Goal: Transaction & Acquisition: Purchase product/service

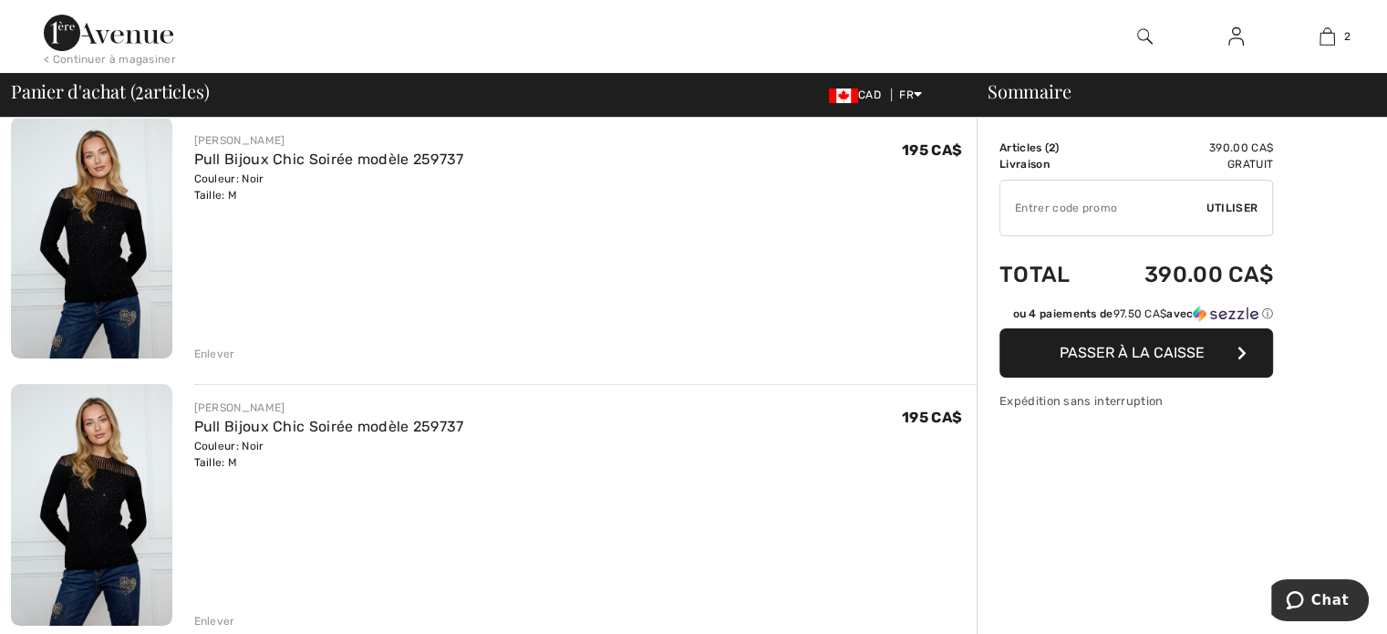
scroll to position [182, 0]
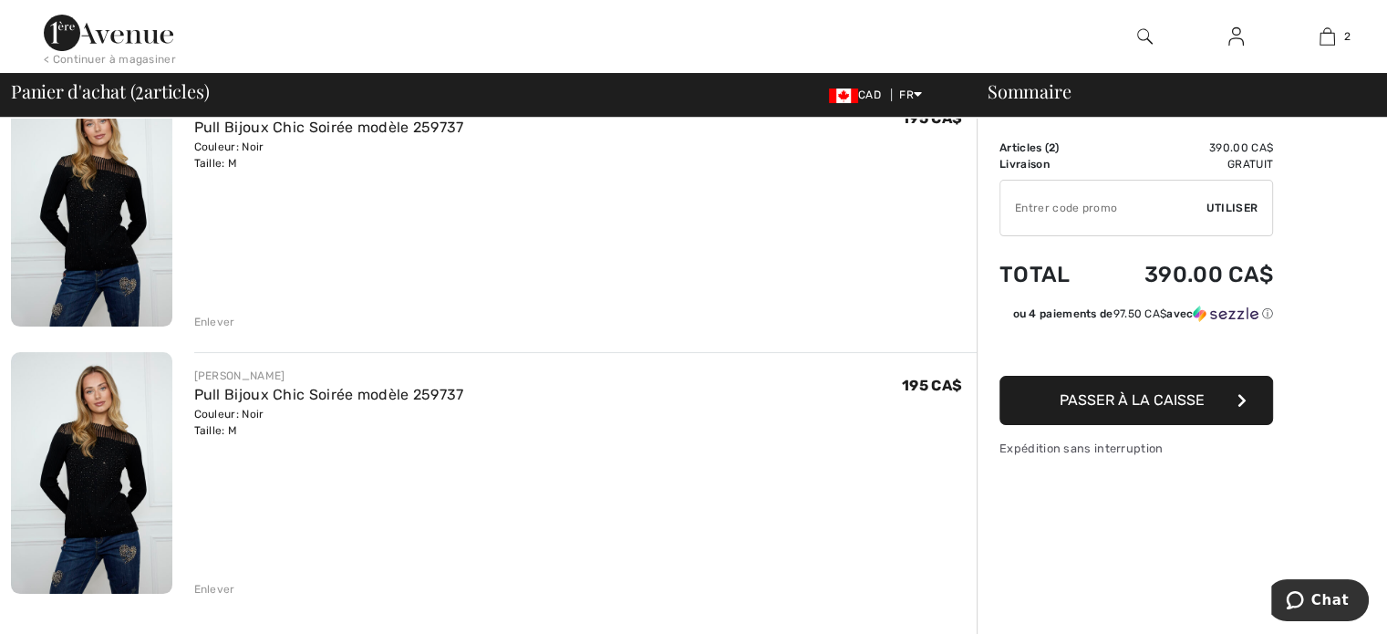
click at [218, 325] on div "Enlever" at bounding box center [214, 322] width 41 height 16
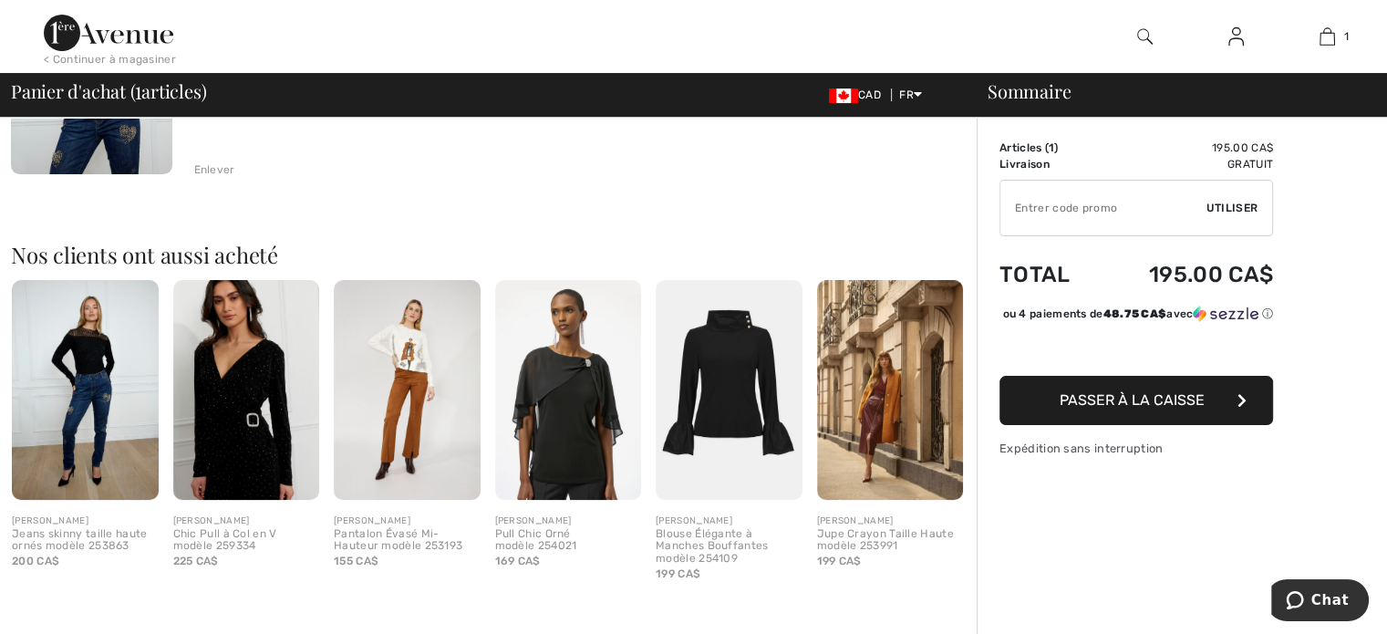
scroll to position [342, 0]
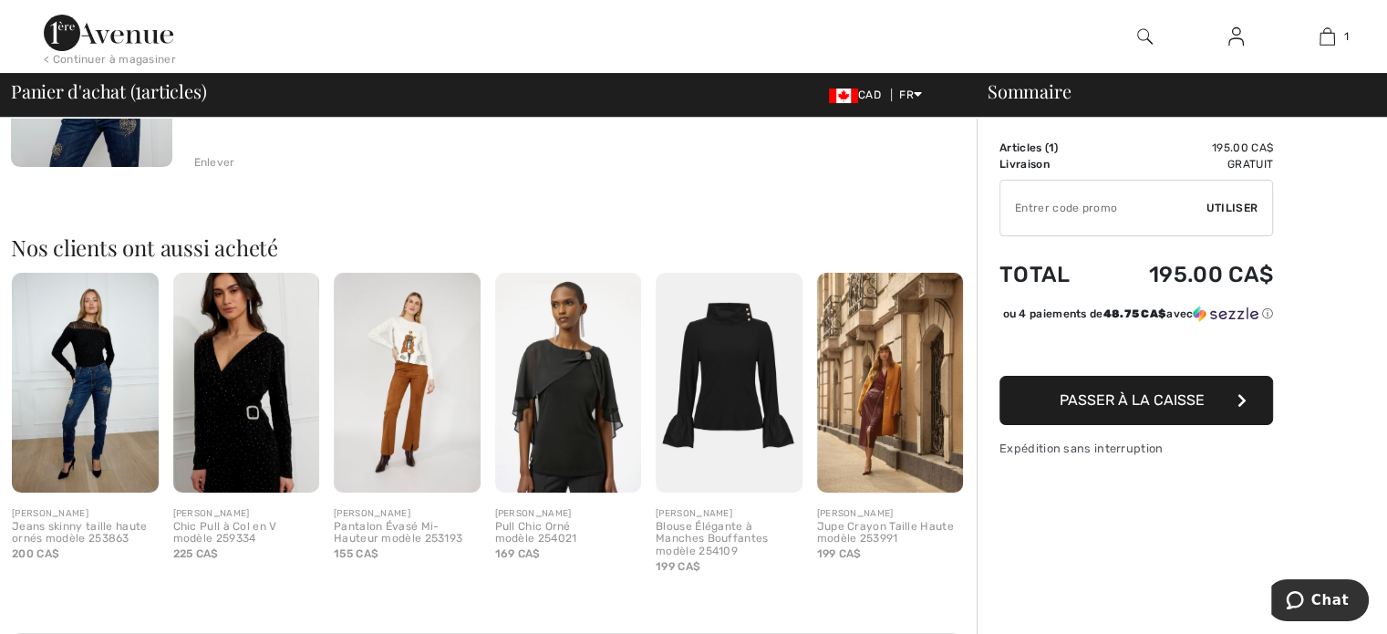
click at [1127, 408] on span "Passer à la caisse" at bounding box center [1131, 399] width 145 height 17
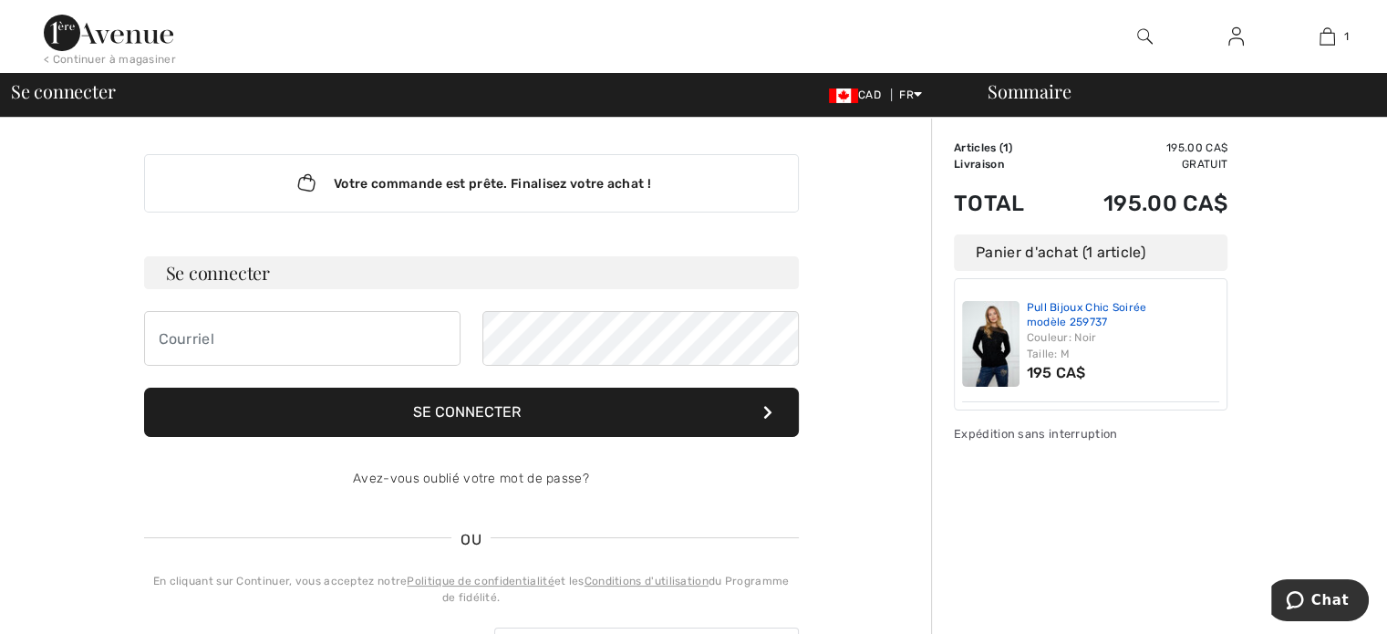
click at [1068, 322] on link "Pull Bijoux Chic Soirée modèle 259737" at bounding box center [1123, 315] width 193 height 28
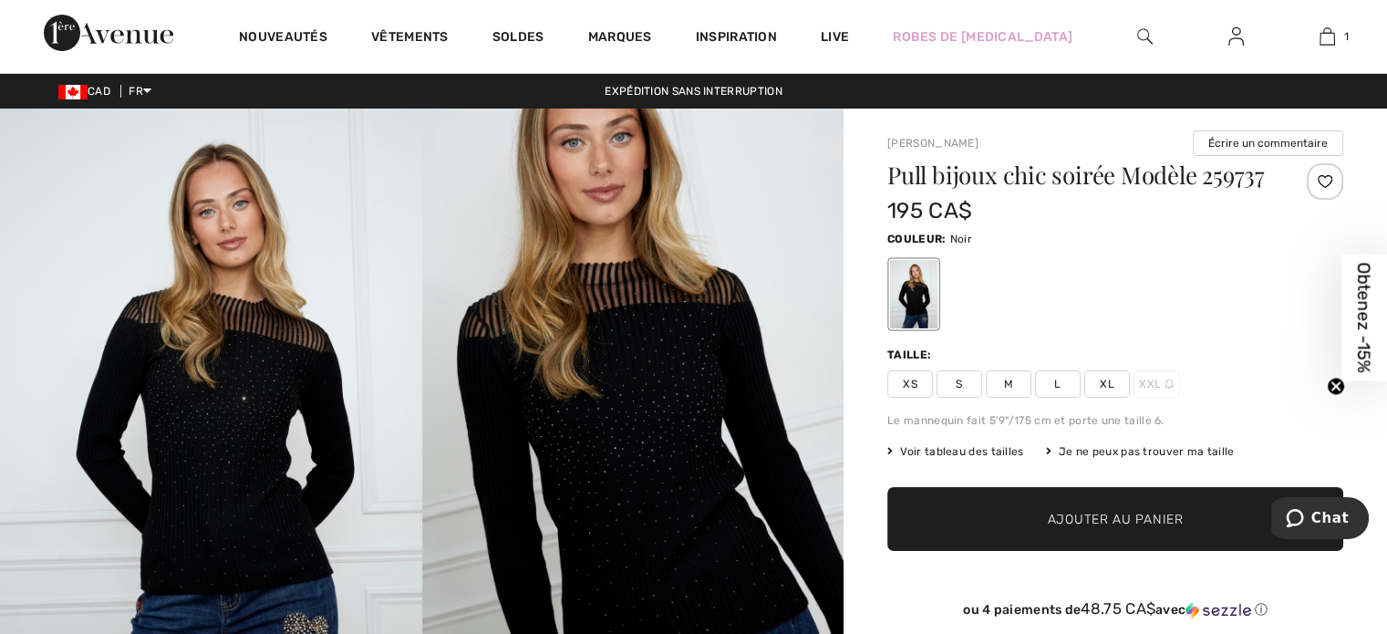
click at [1111, 488] on span "✔ Ajouté au panier Ajouter au panier" at bounding box center [1115, 519] width 456 height 64
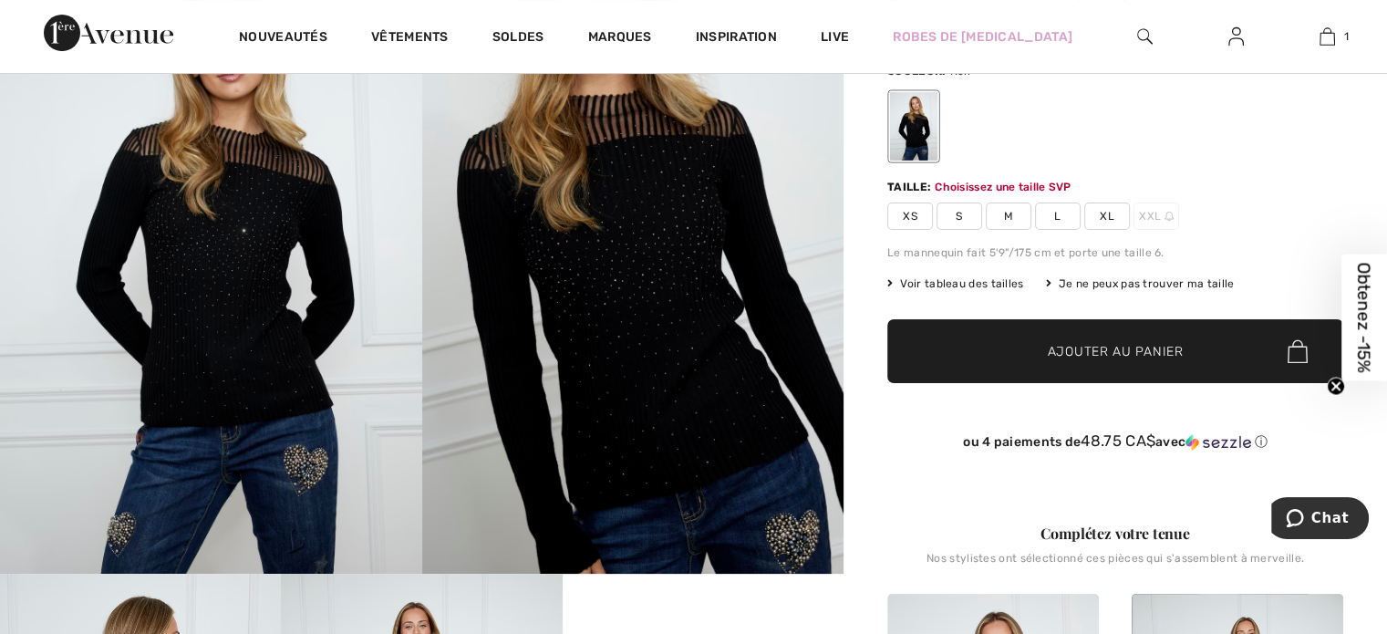
scroll to position [200, 0]
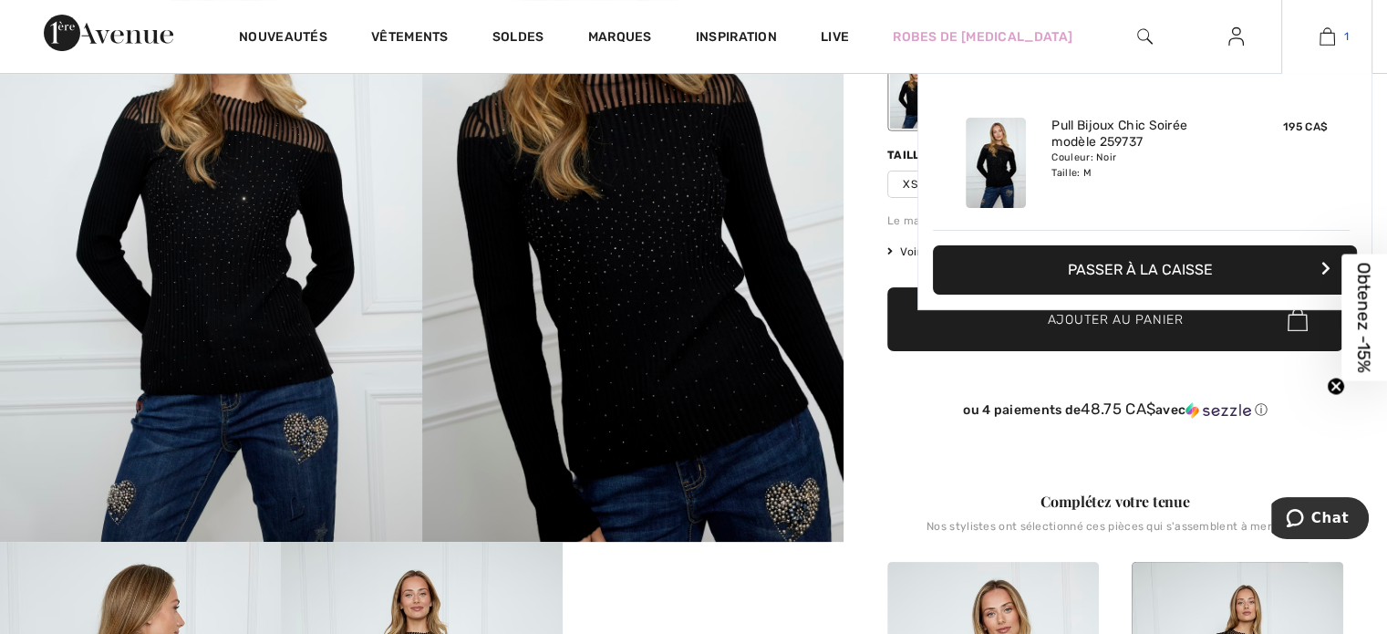
click at [1328, 39] on img at bounding box center [1326, 37] width 15 height 22
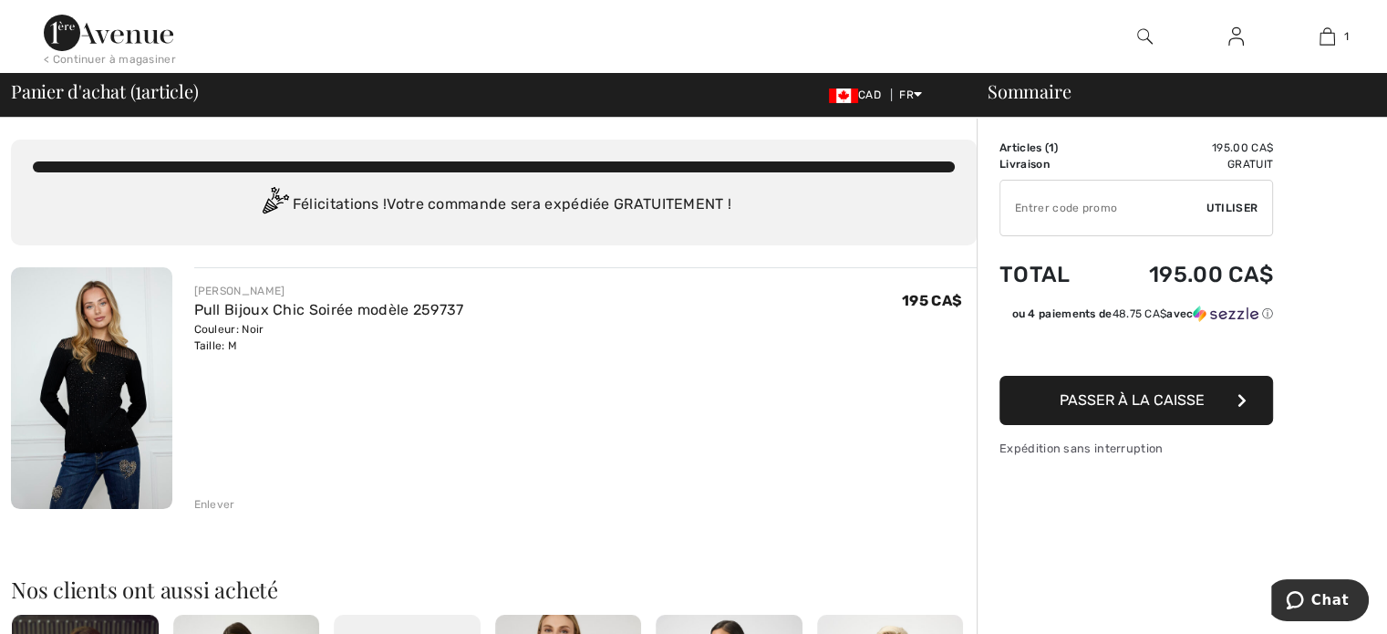
click at [1091, 397] on span "Passer à la caisse" at bounding box center [1131, 399] width 145 height 17
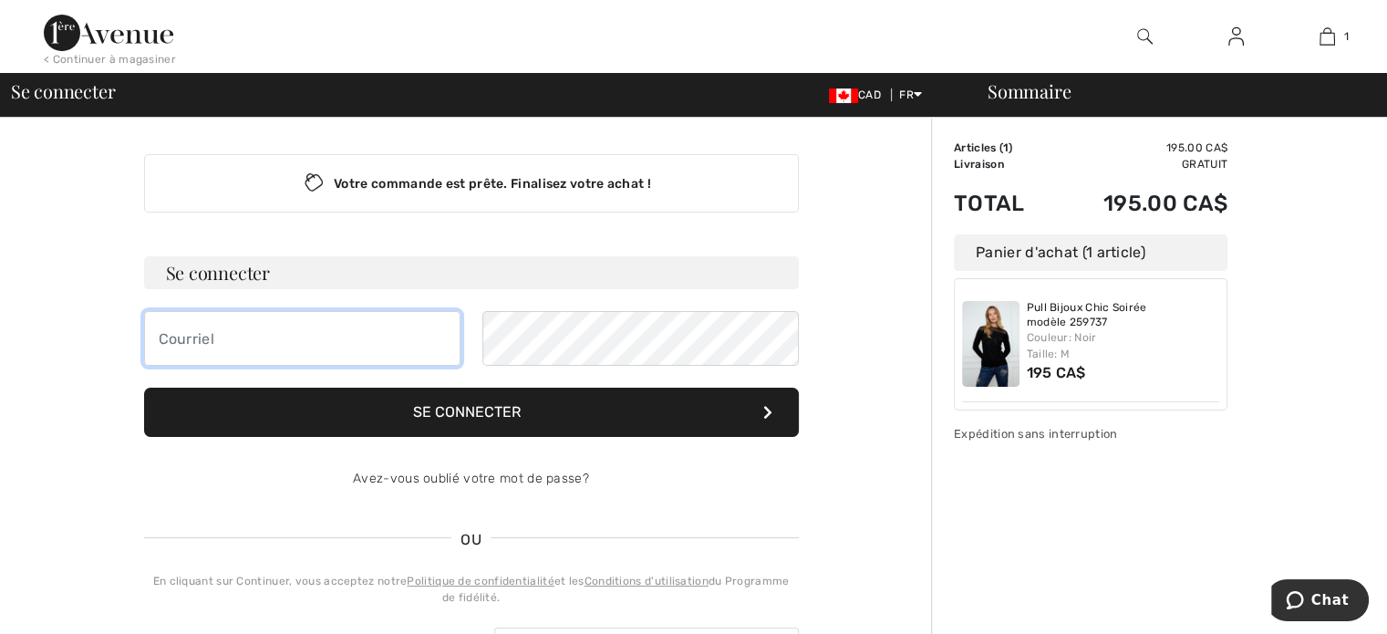
click at [315, 335] on input "email" at bounding box center [302, 338] width 316 height 55
type input "mouellet991@premiertech.com"
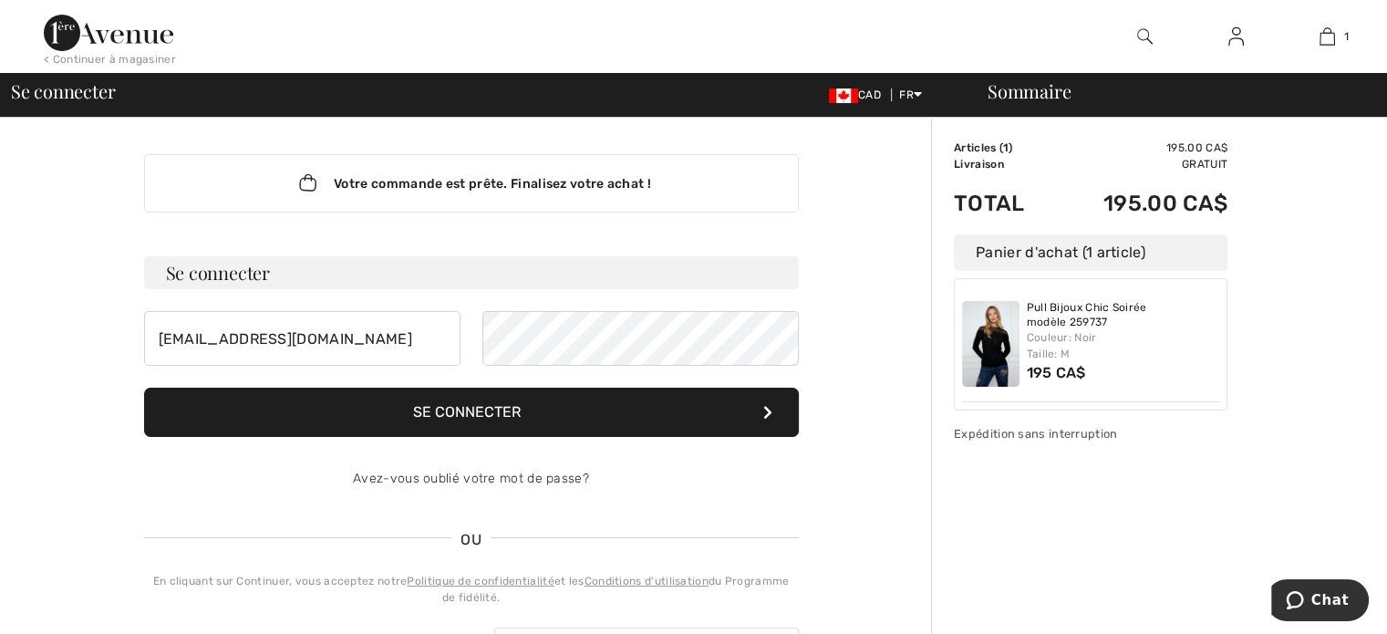
click at [464, 407] on button "Se connecter" at bounding box center [471, 411] width 655 height 49
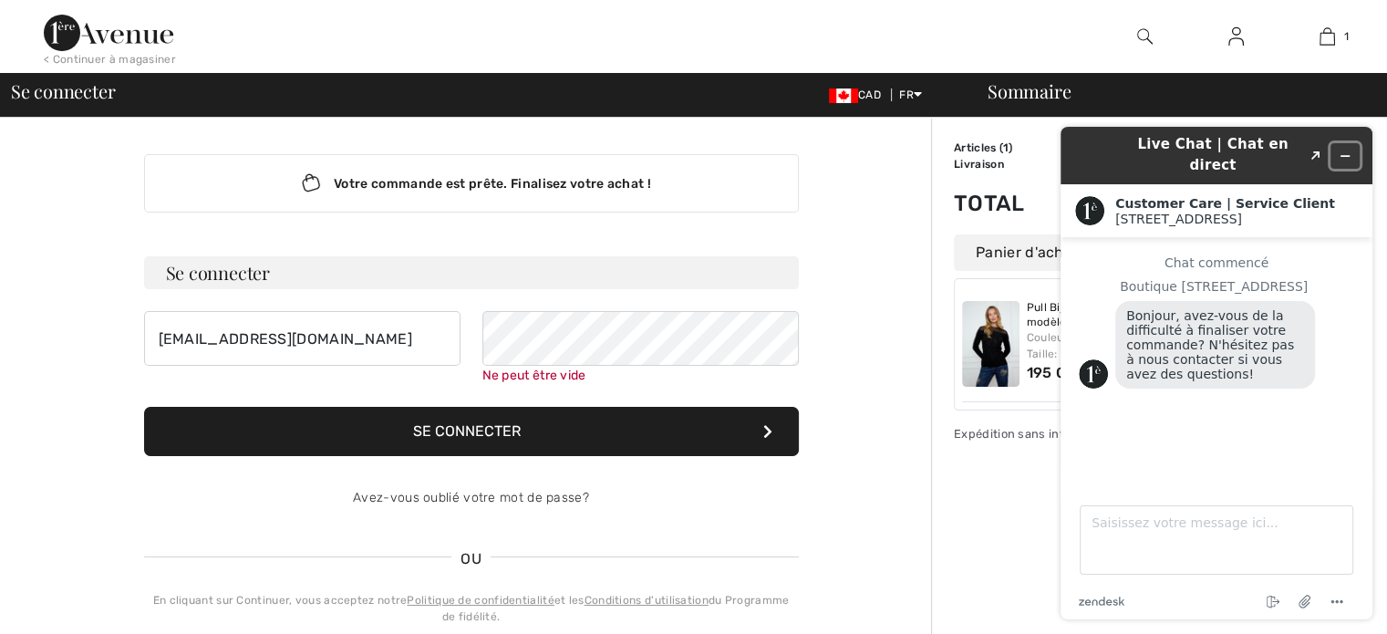
click at [1352, 149] on button "Réduire le widget" at bounding box center [1344, 156] width 29 height 26
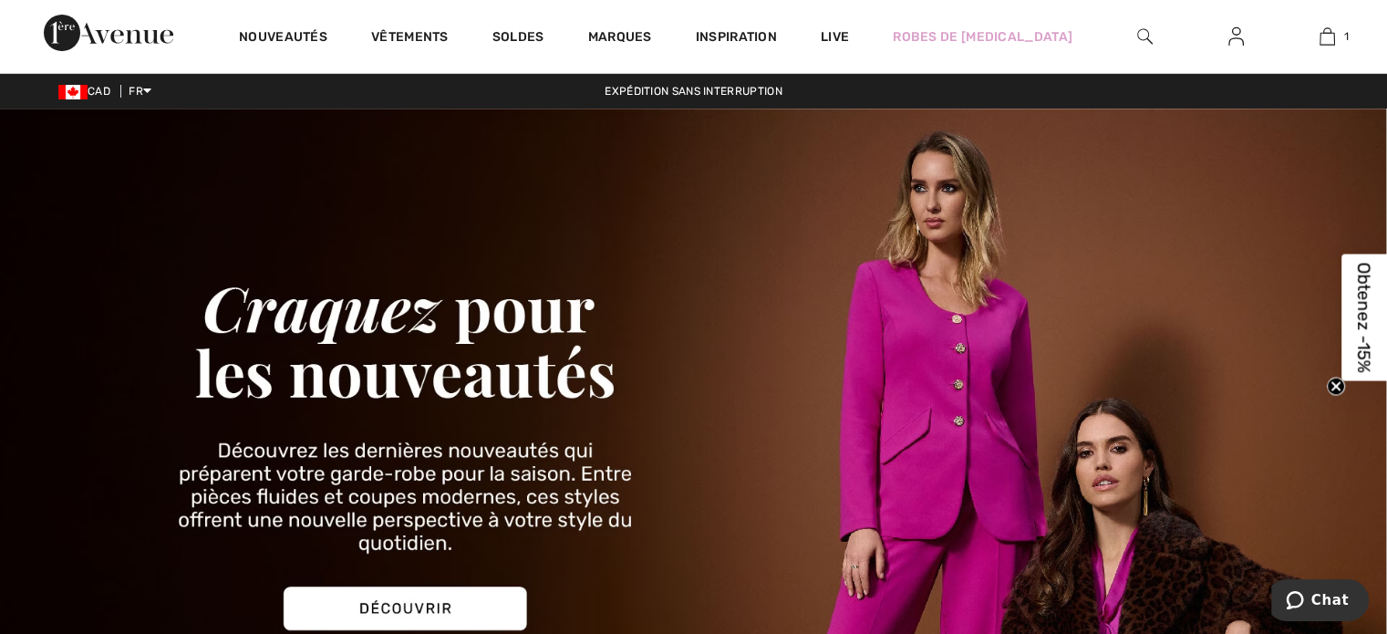
click at [690, 199] on img at bounding box center [693, 440] width 1387 height 665
click at [1244, 38] on link at bounding box center [1235, 37] width 45 height 23
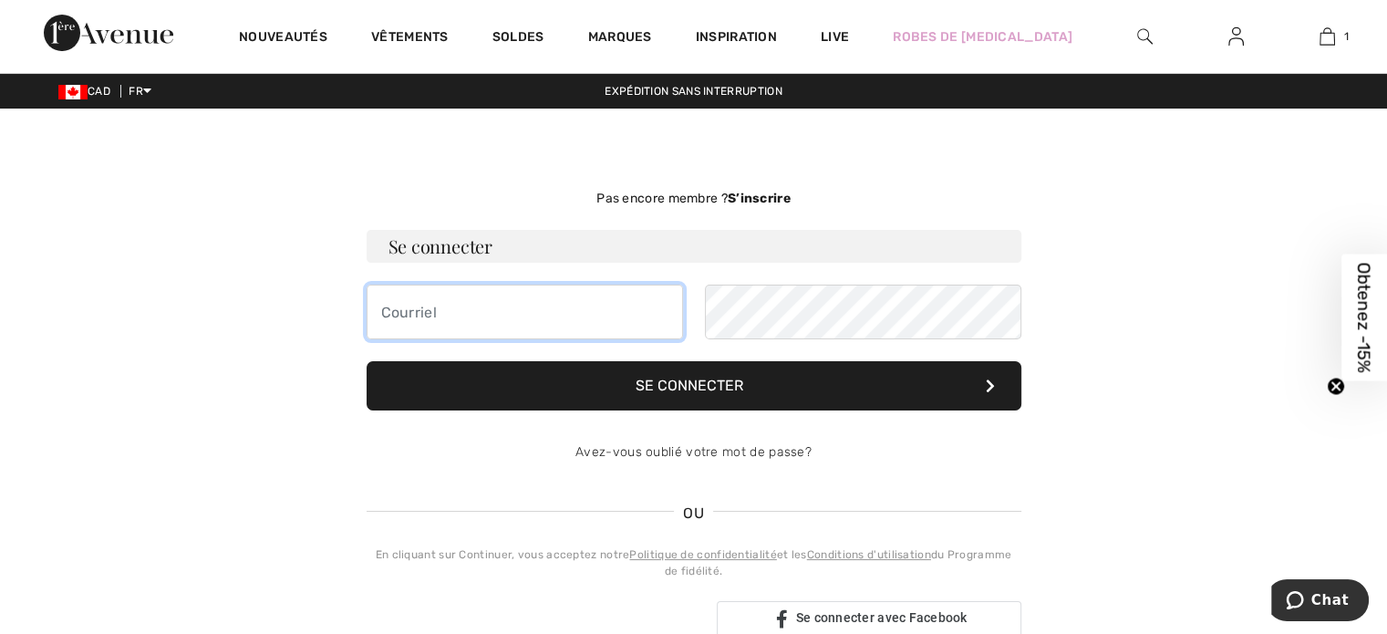
click at [445, 327] on input "email" at bounding box center [524, 311] width 316 height 55
click at [1240, 389] on div "Pas encore membre ? S’inscrire Se connecter Se connecter Avez-vous oublié votre…" at bounding box center [694, 412] width 1254 height 521
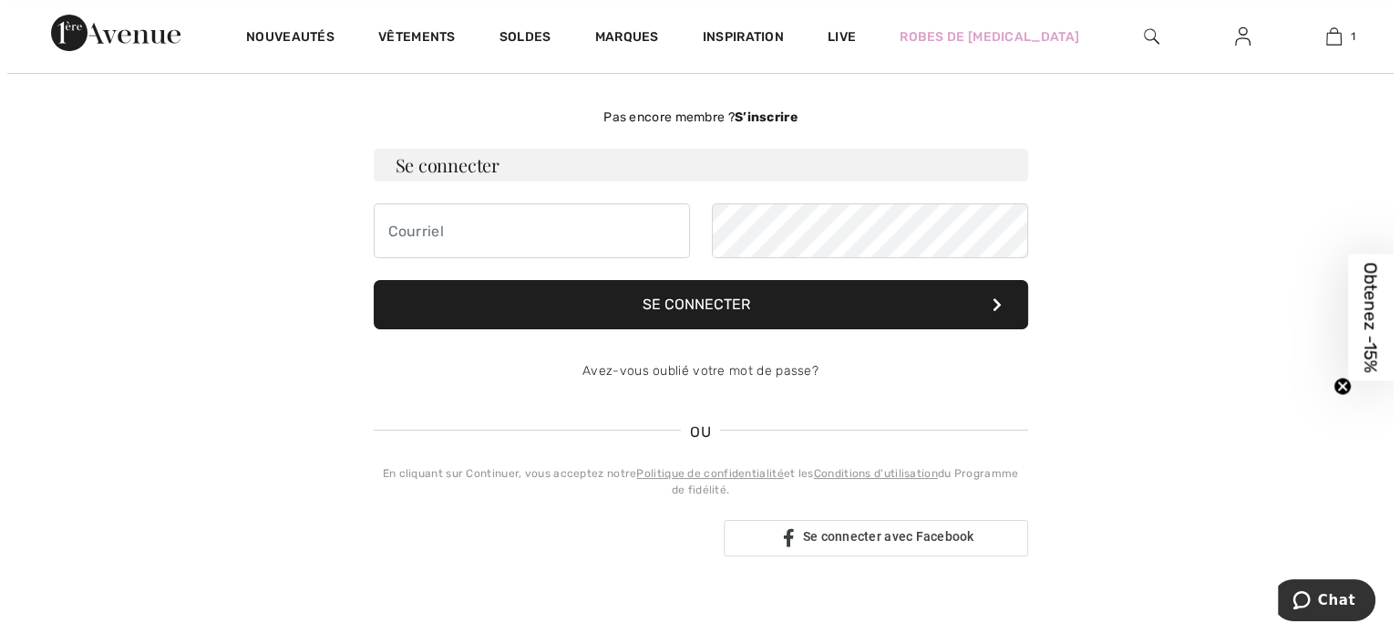
scroll to position [182, 0]
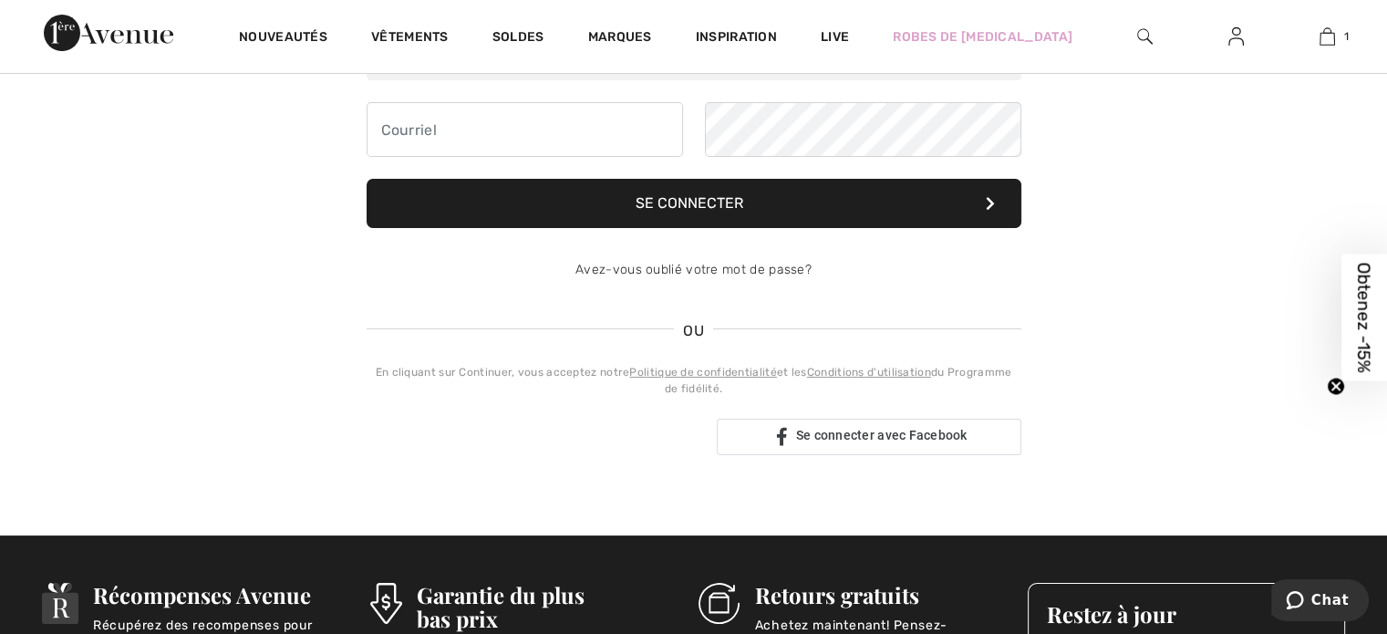
click at [1357, 313] on span "Obtenez -15%" at bounding box center [1364, 317] width 21 height 110
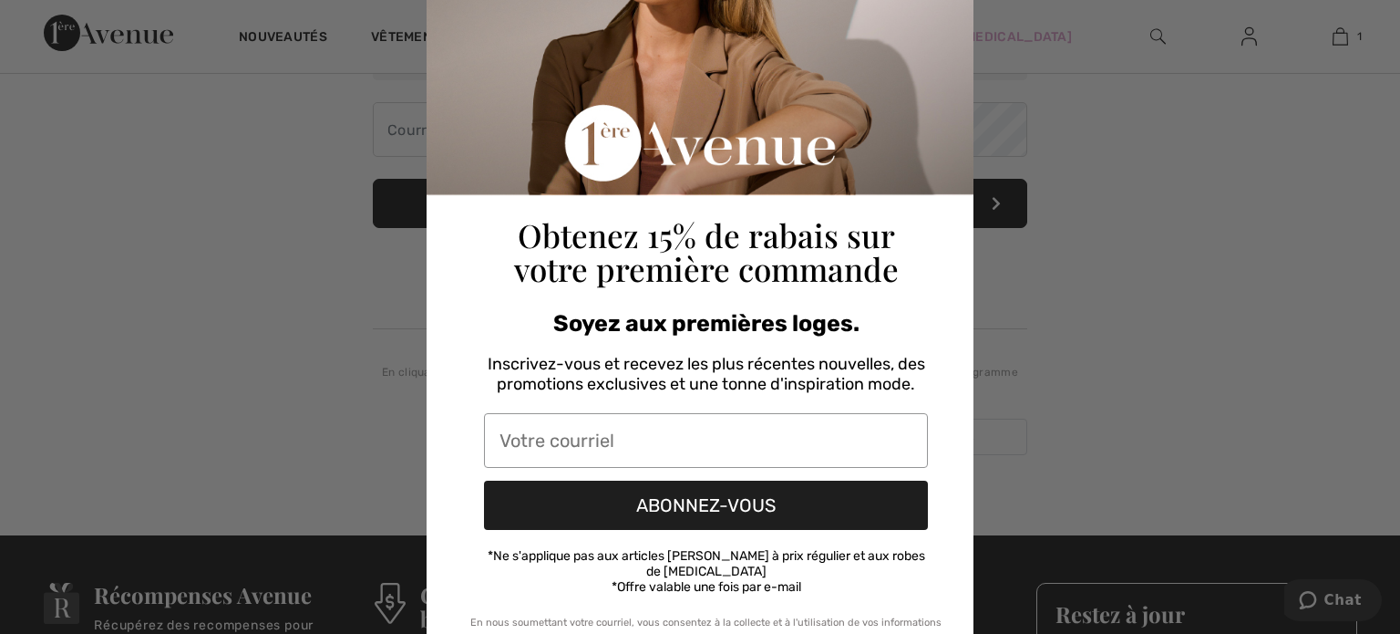
scroll to position [202, 0]
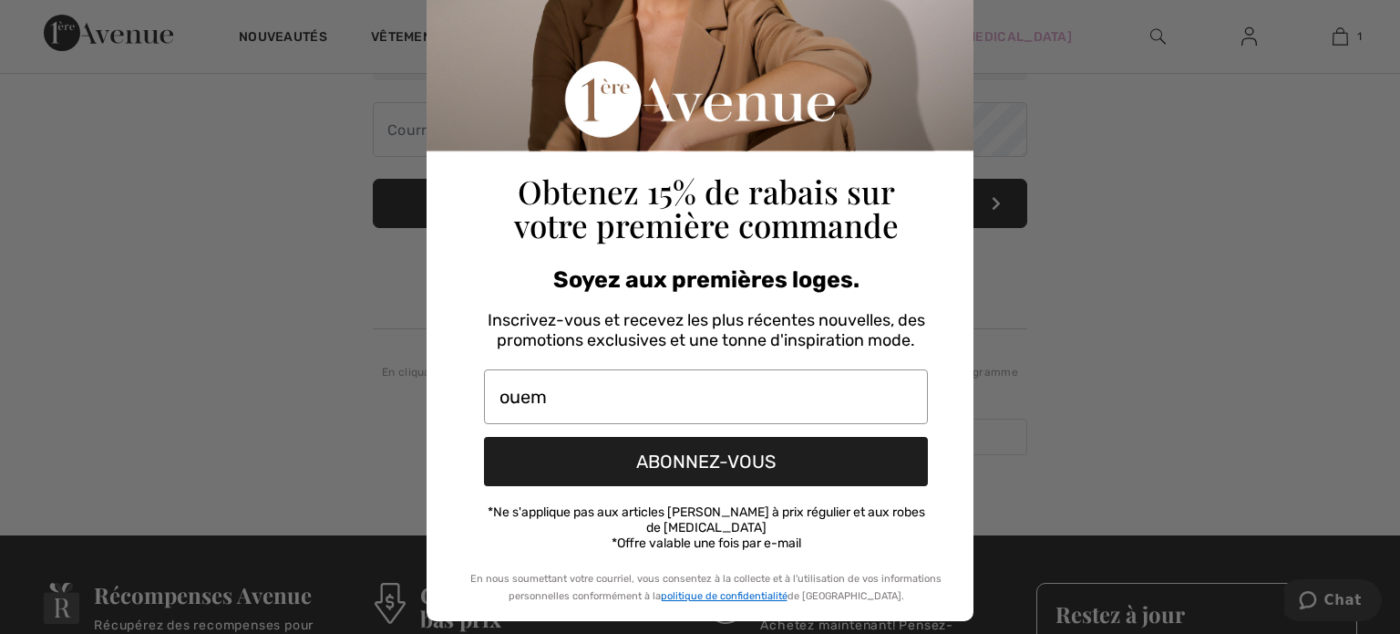
type input "ouem@premiertech.com"
click at [711, 460] on button "ABONNEZ-VOUS" at bounding box center [706, 461] width 444 height 49
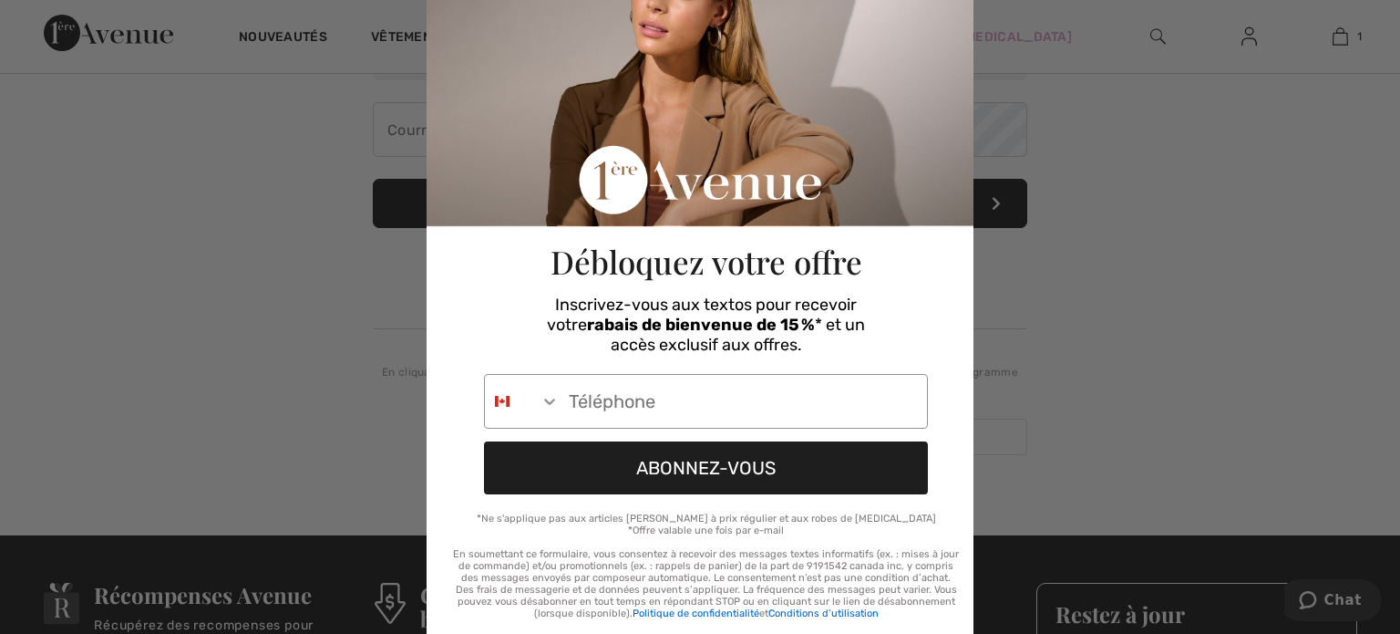
scroll to position [150, 0]
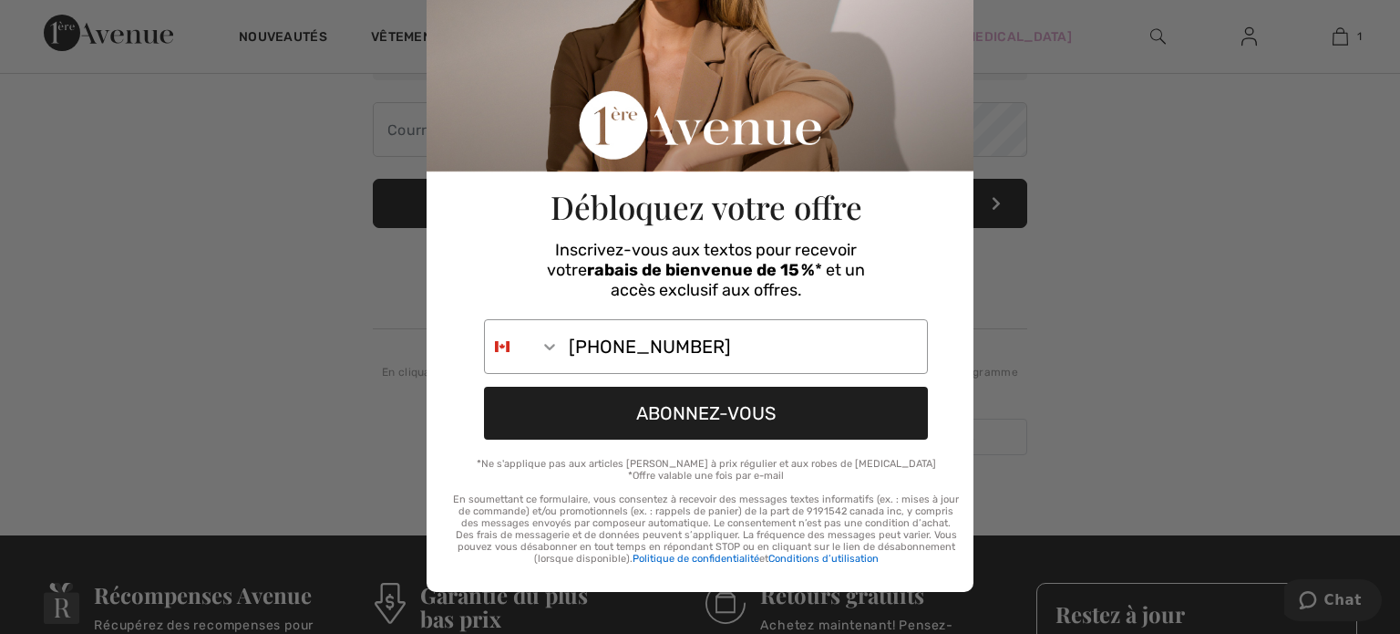
type input "418-894-8635"
click at [738, 418] on button "ABONNEZ-VOUS" at bounding box center [706, 413] width 444 height 53
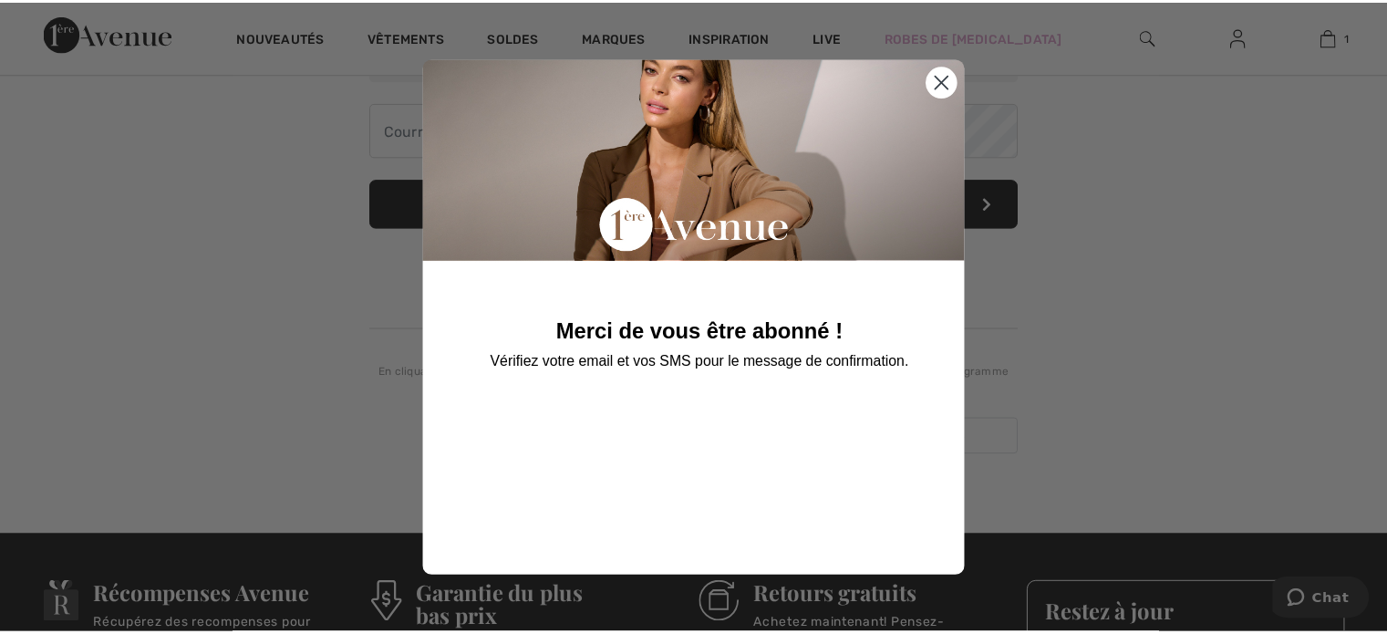
scroll to position [0, 0]
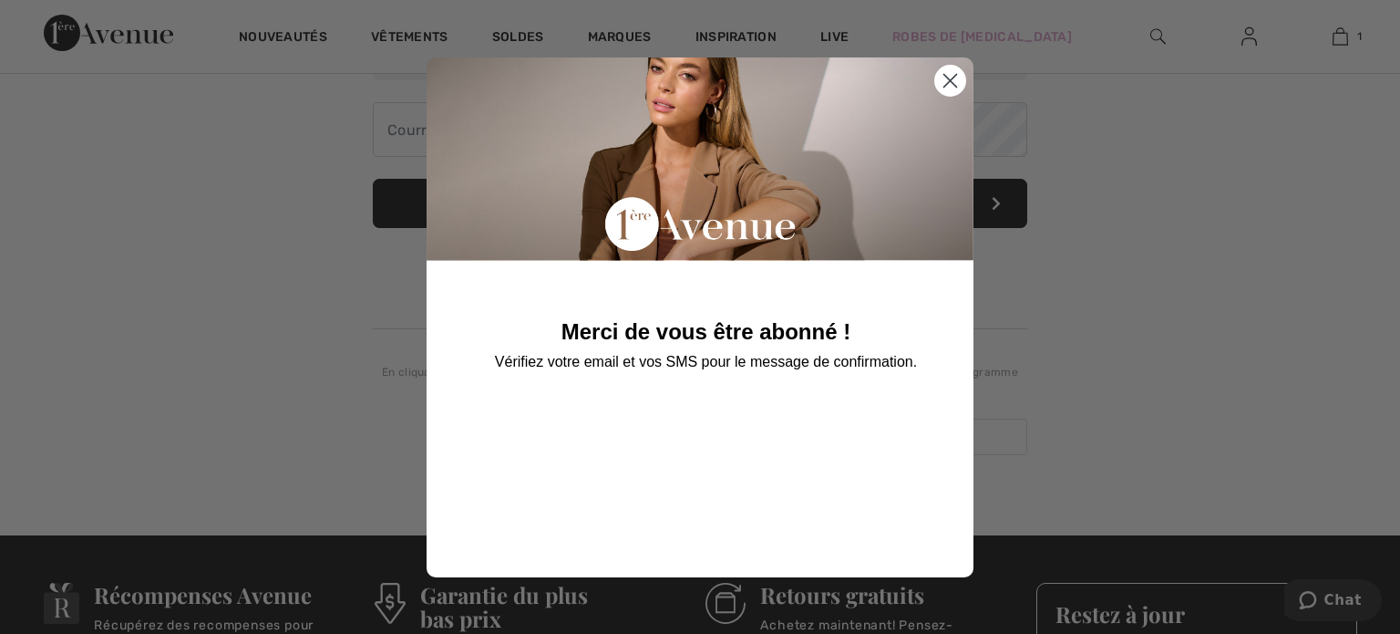
click at [946, 79] on circle "Close dialog" at bounding box center [950, 80] width 30 height 30
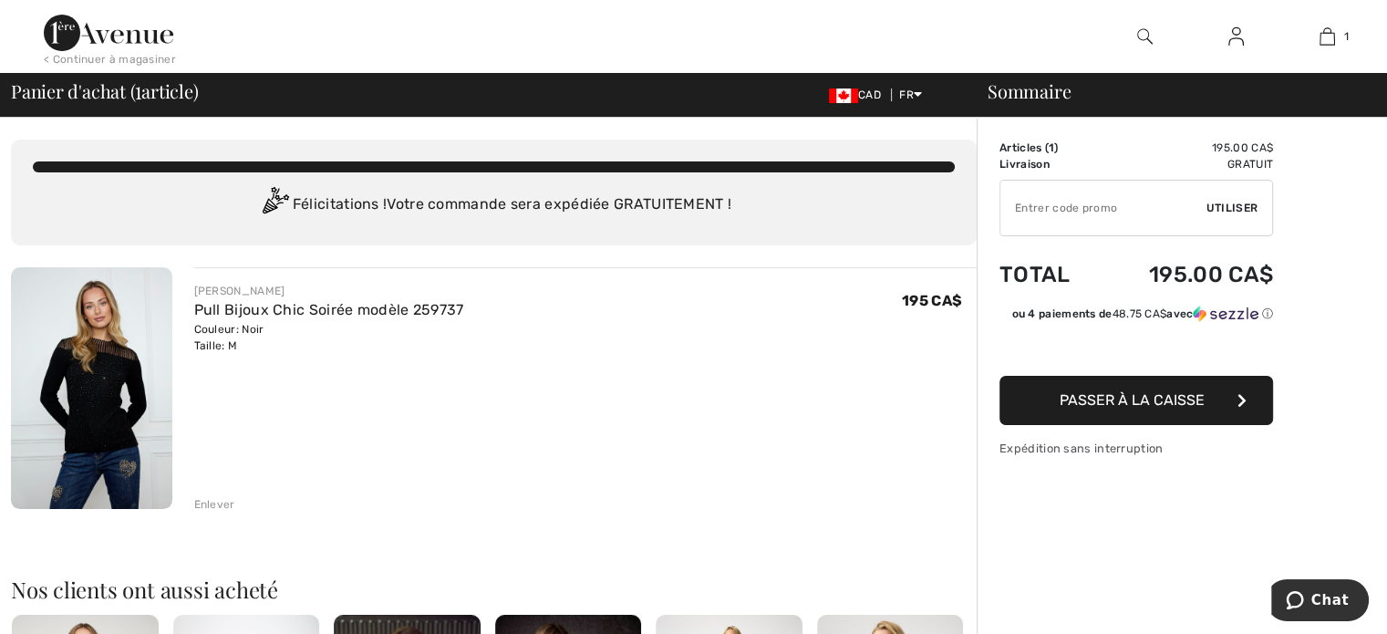
click at [1228, 44] on img at bounding box center [1235, 37] width 15 height 22
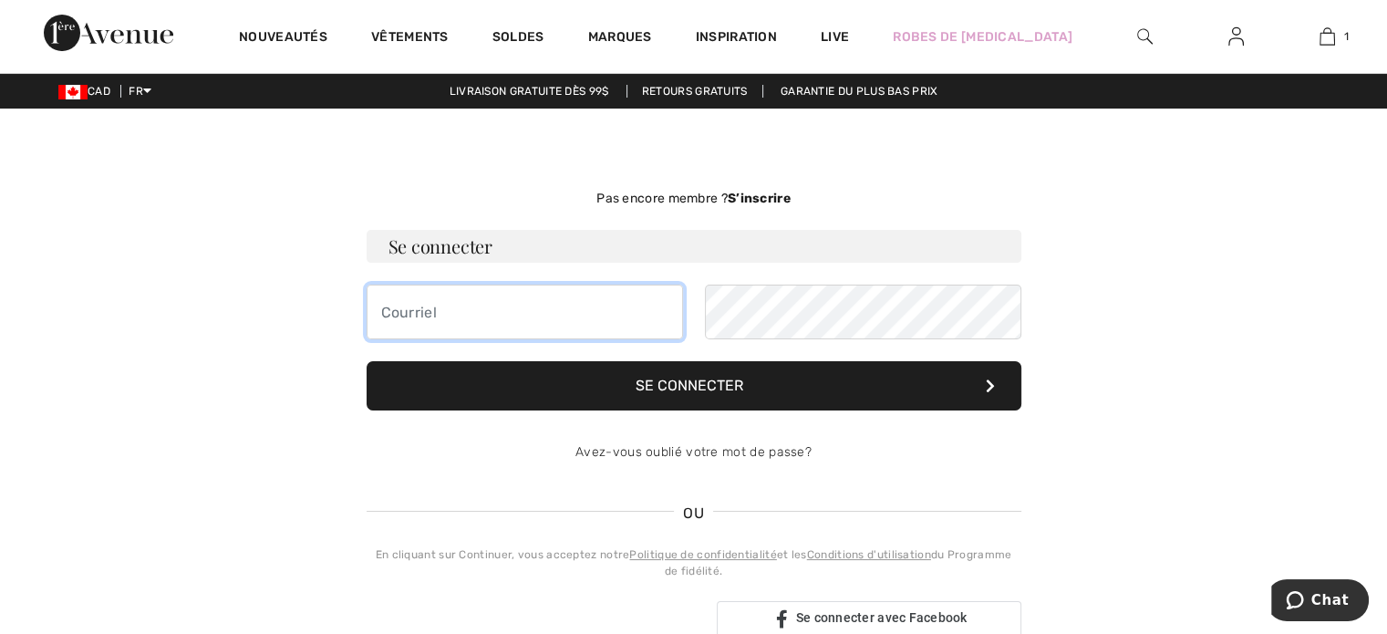
click at [414, 302] on input "email" at bounding box center [524, 311] width 316 height 55
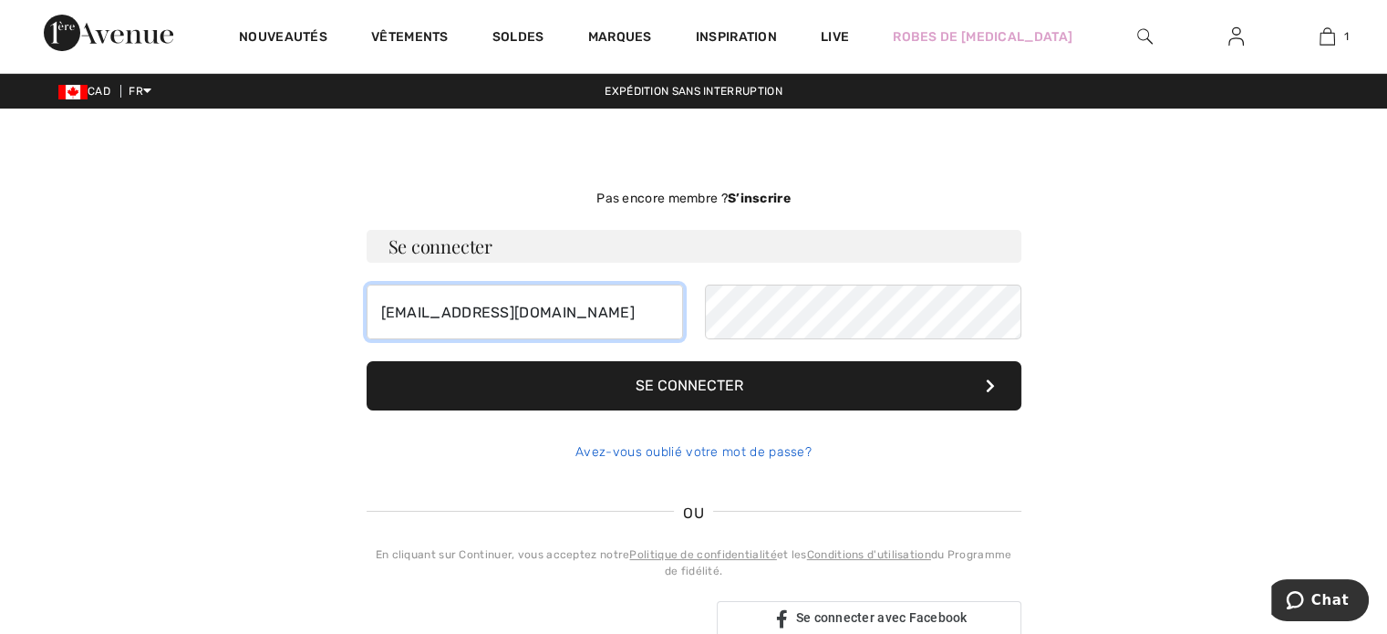
type input "ouem@premiertech.co"
click at [750, 450] on link "Avez-vous oublié votre mot de passe?" at bounding box center [693, 451] width 236 height 15
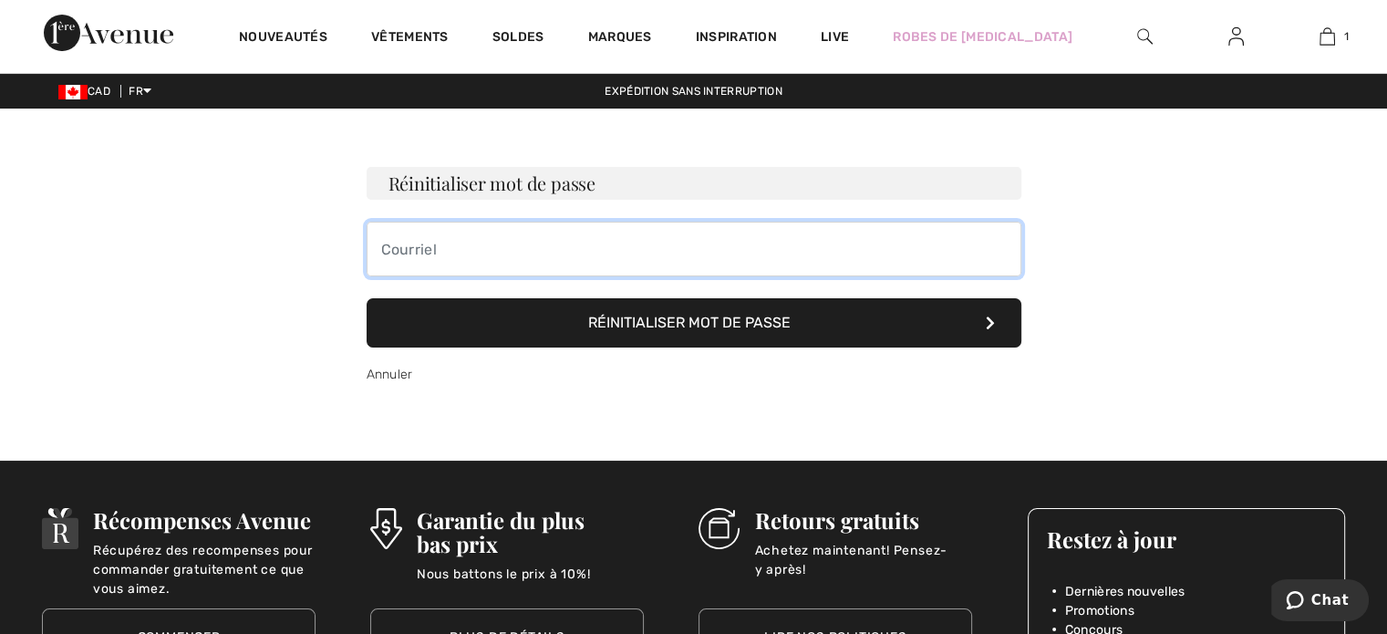
click at [521, 252] on input "email" at bounding box center [693, 249] width 655 height 55
type input "[EMAIL_ADDRESS][DOMAIN_NAME]"
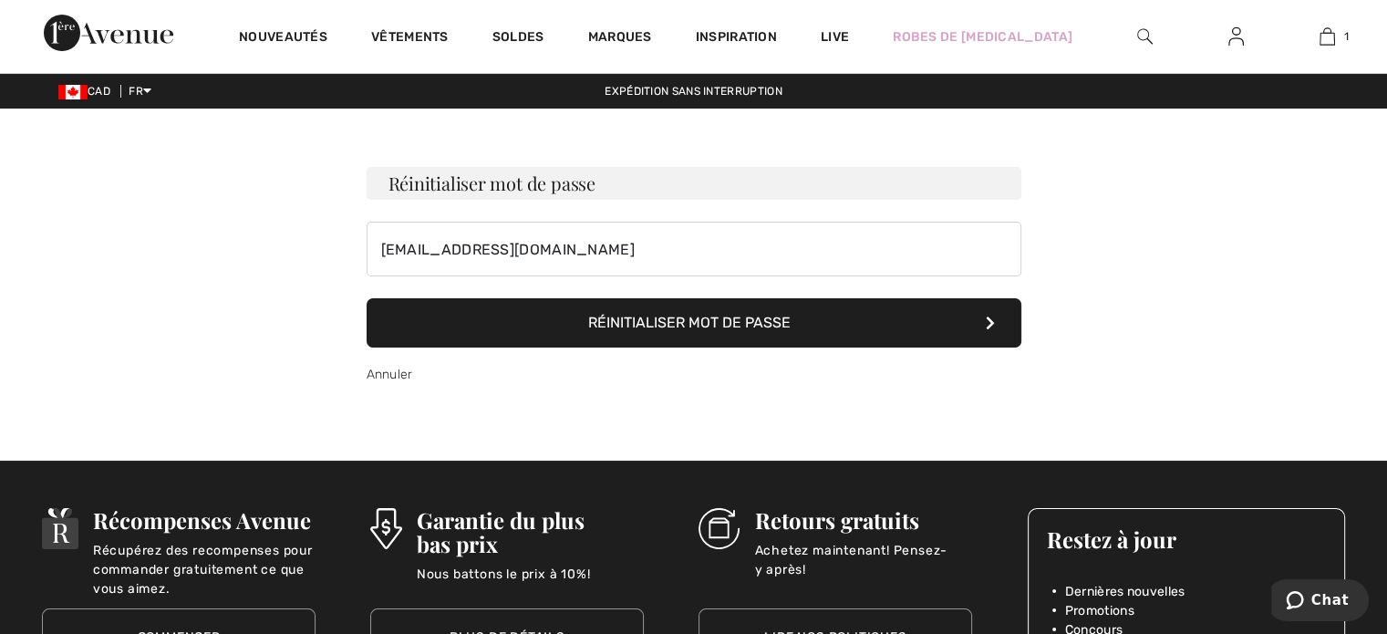
click at [642, 322] on button "Réinitialiser mot de passe" at bounding box center [693, 322] width 655 height 49
click at [1228, 33] on img at bounding box center [1235, 37] width 15 height 22
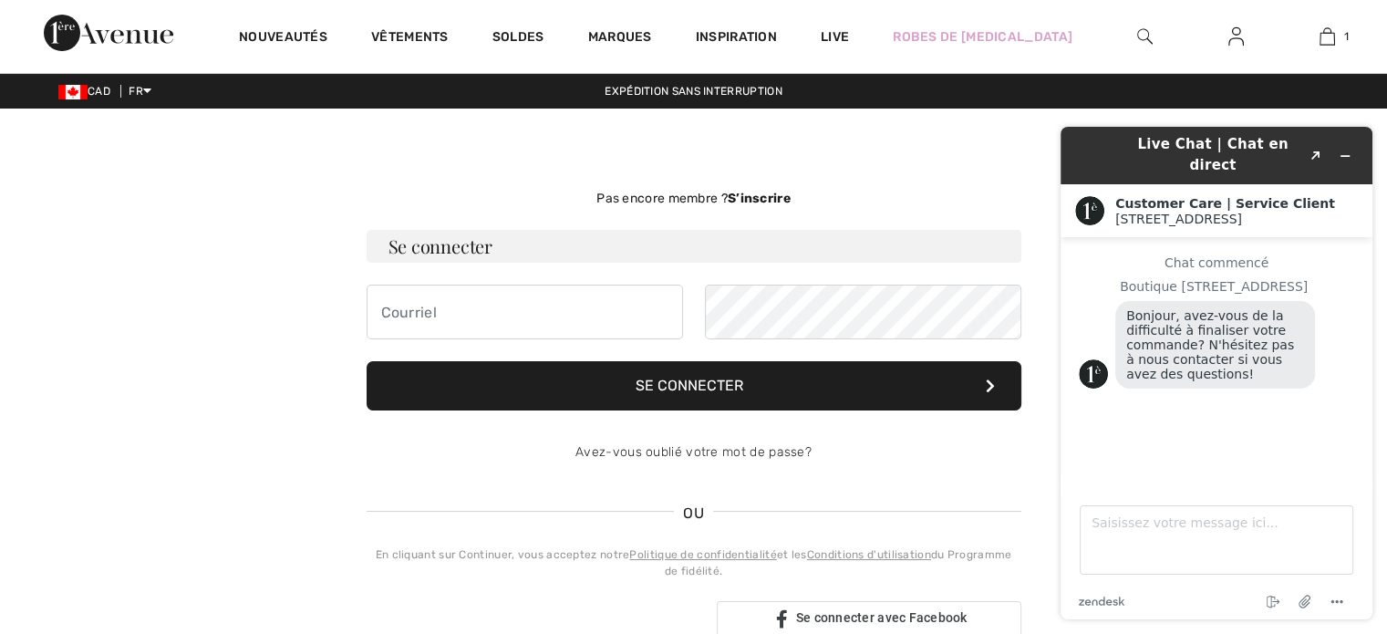
click at [893, 153] on div "Pas encore membre ? S’inscrire Se connecter Se connecter Avez-vous oublié votre…" at bounding box center [694, 412] width 684 height 521
click at [1336, 144] on button "Réduire le widget" at bounding box center [1344, 156] width 29 height 26
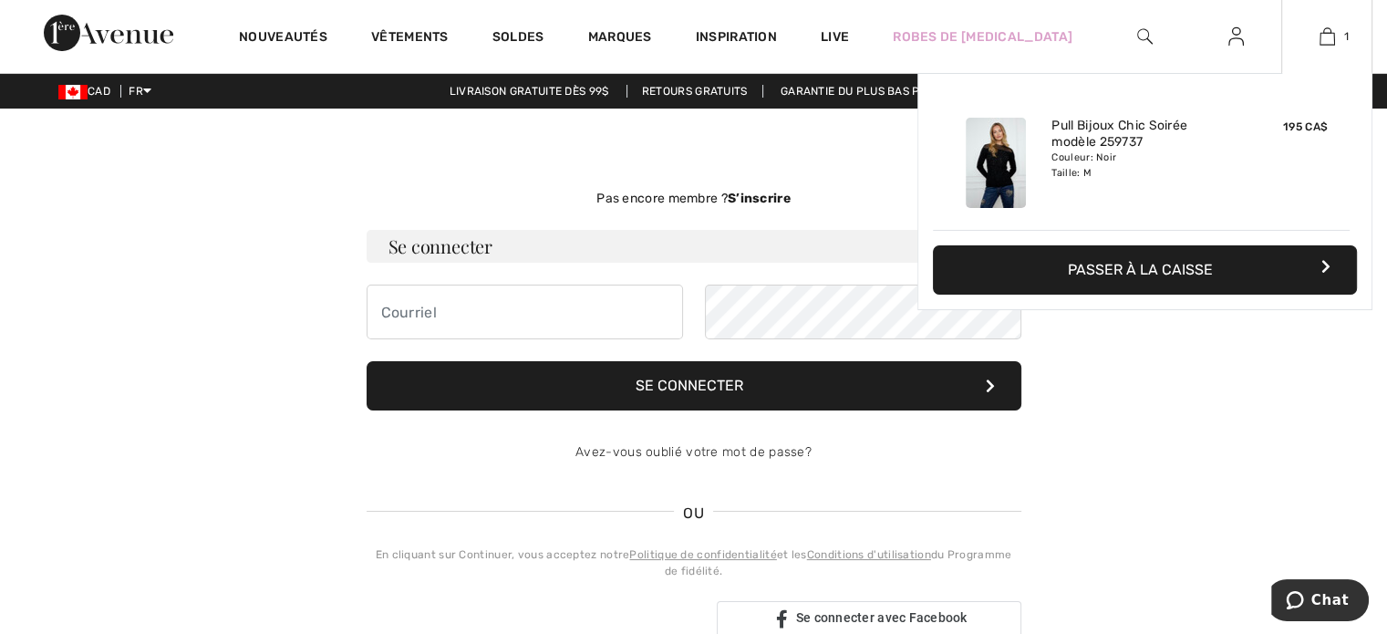
click at [1324, 47] on div "1 Ajouté au panier [PERSON_NAME] Chic Soirée Modèle 259737 195 CA$ Couleur: Noi…" at bounding box center [1326, 36] width 91 height 73
click at [1168, 265] on button "Passer à la caisse" at bounding box center [1145, 269] width 424 height 49
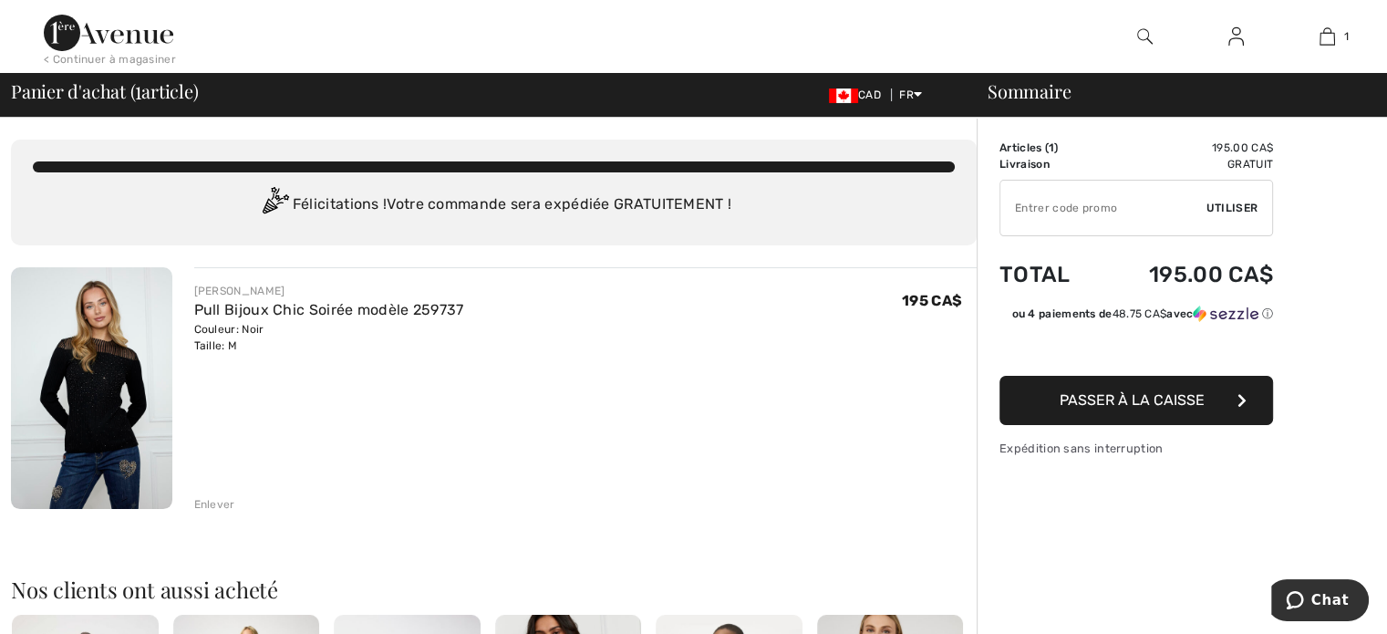
click at [1082, 196] on input "TEXT" at bounding box center [1103, 208] width 206 height 55
type input "NEW15"
click at [1227, 206] on span "Utiliser" at bounding box center [1231, 208] width 51 height 16
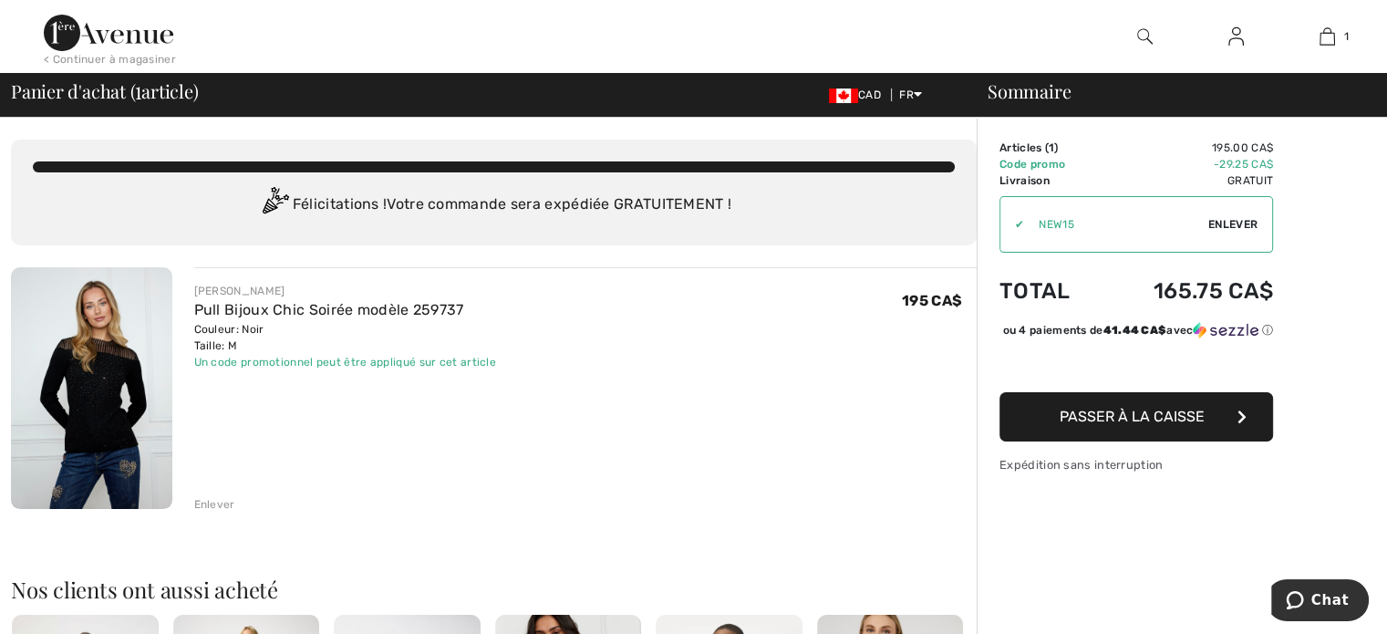
click at [1178, 425] on span "Passer à la caisse" at bounding box center [1131, 416] width 145 height 17
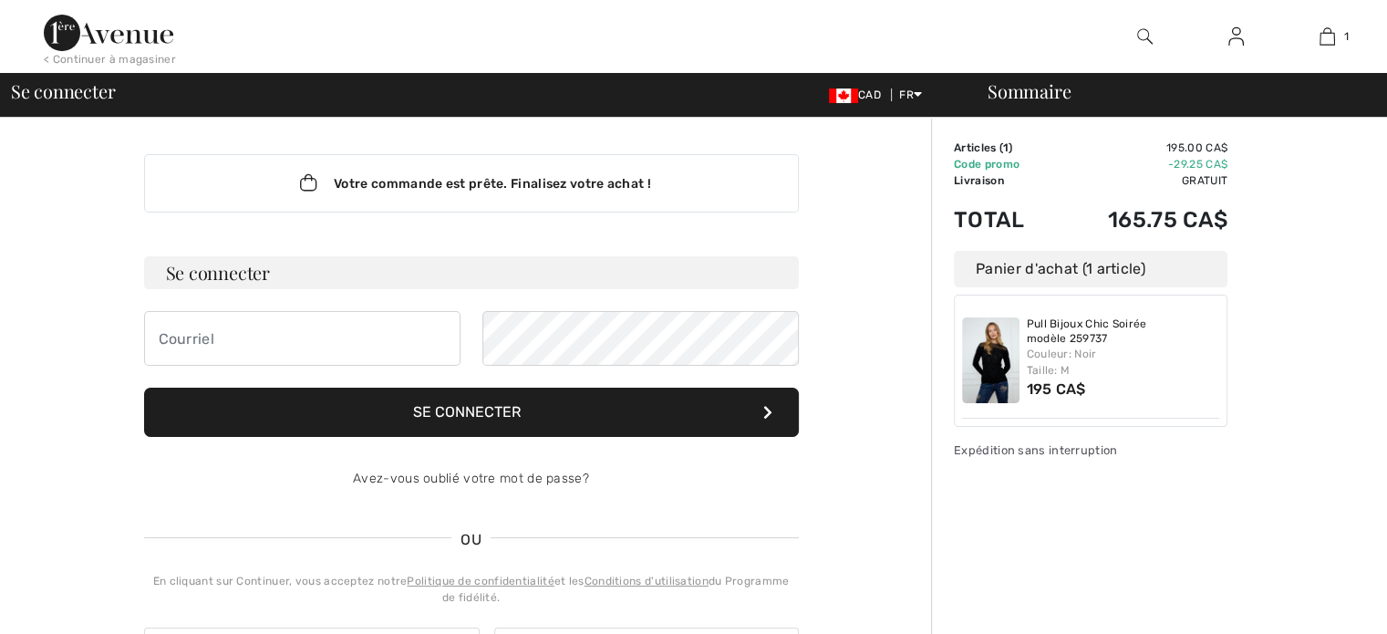
checkbox input "true"
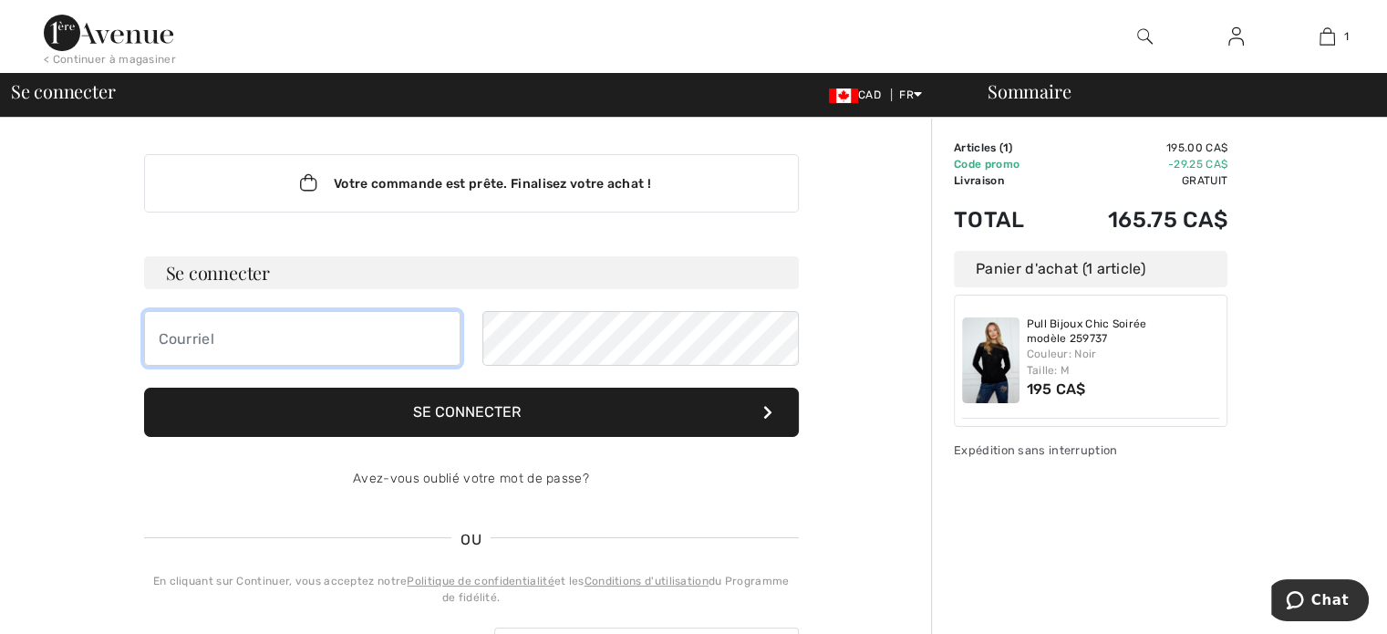
click at [320, 333] on input "email" at bounding box center [302, 338] width 316 height 55
click at [339, 342] on input "email" at bounding box center [302, 338] width 316 height 55
type input "[EMAIL_ADDRESS][DOMAIN_NAME]"
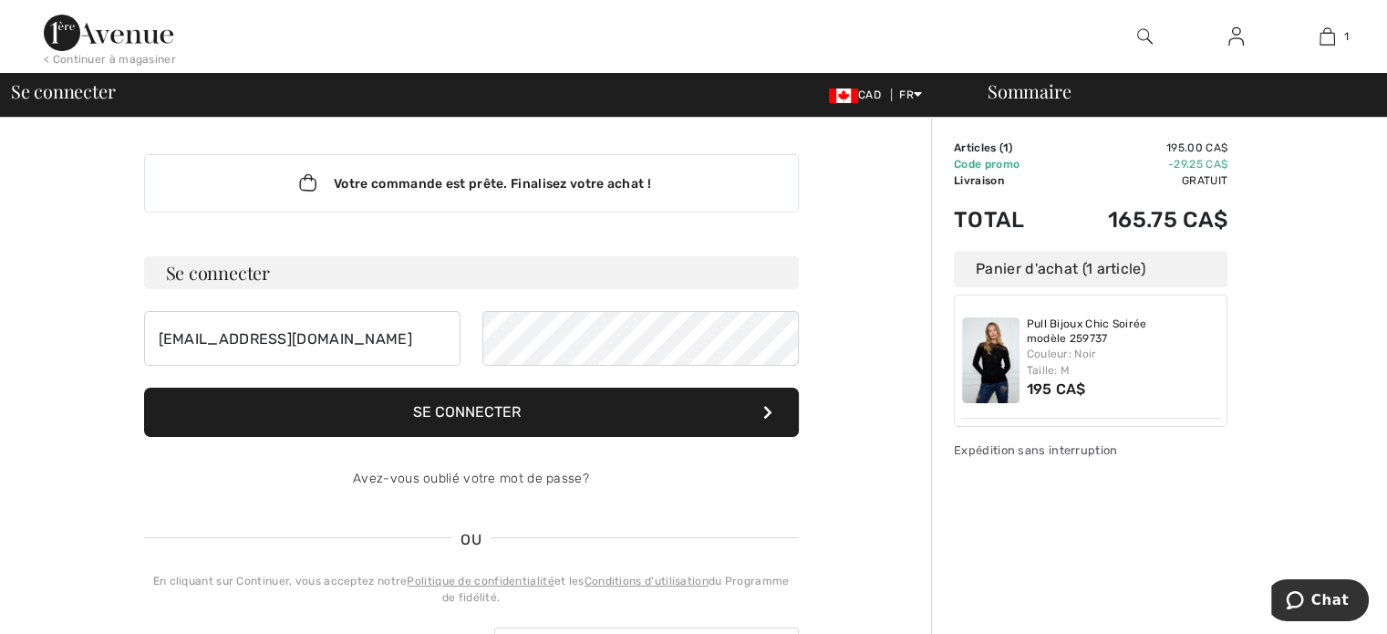
click at [447, 408] on button "Se connecter" at bounding box center [471, 411] width 655 height 49
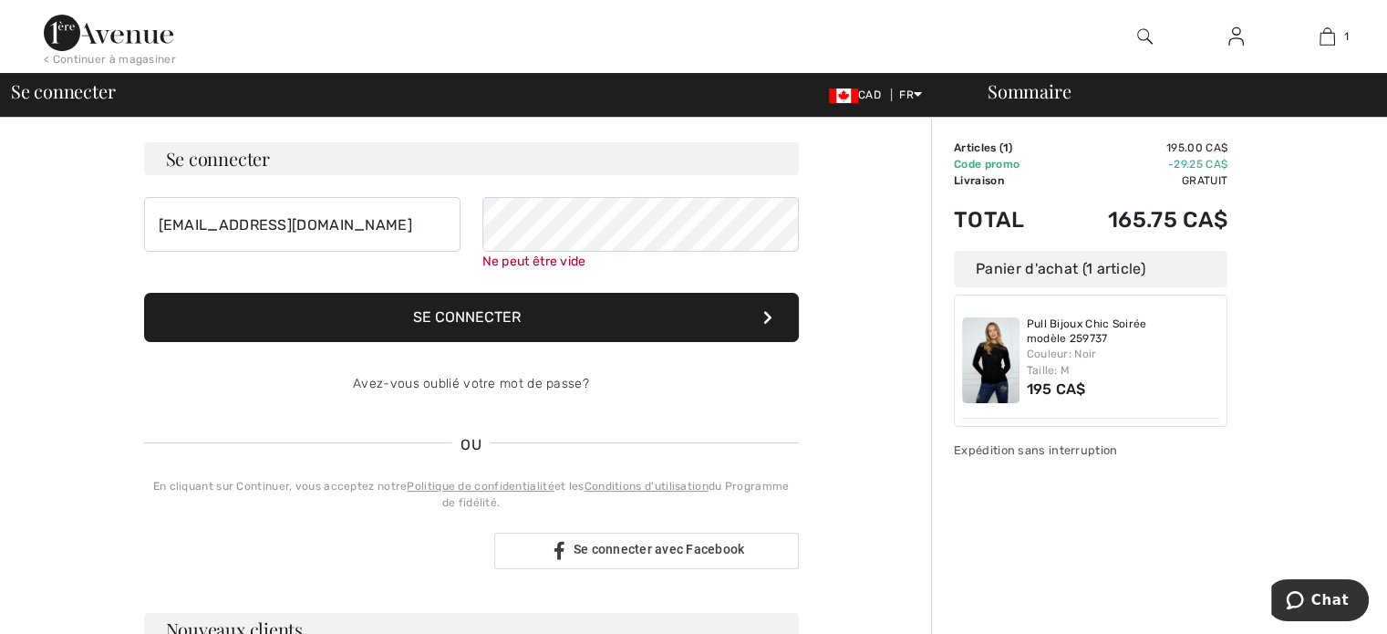
scroll to position [164, 0]
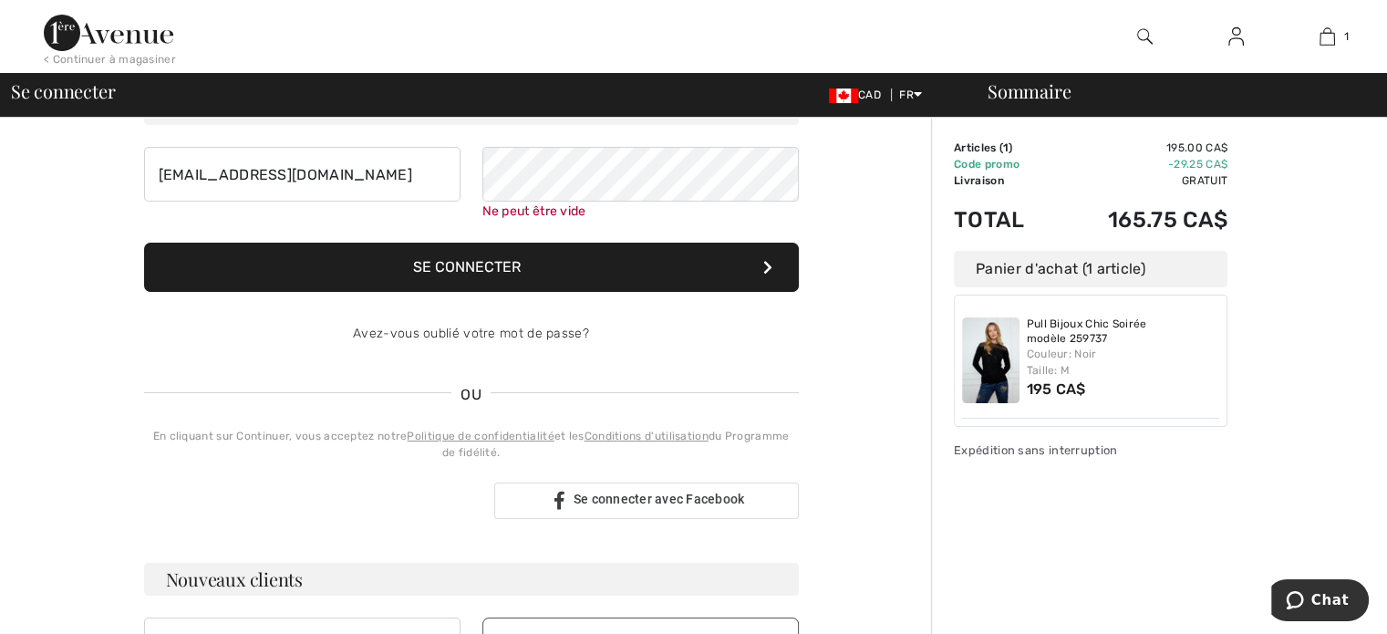
click at [436, 256] on button "Se connecter" at bounding box center [471, 267] width 655 height 49
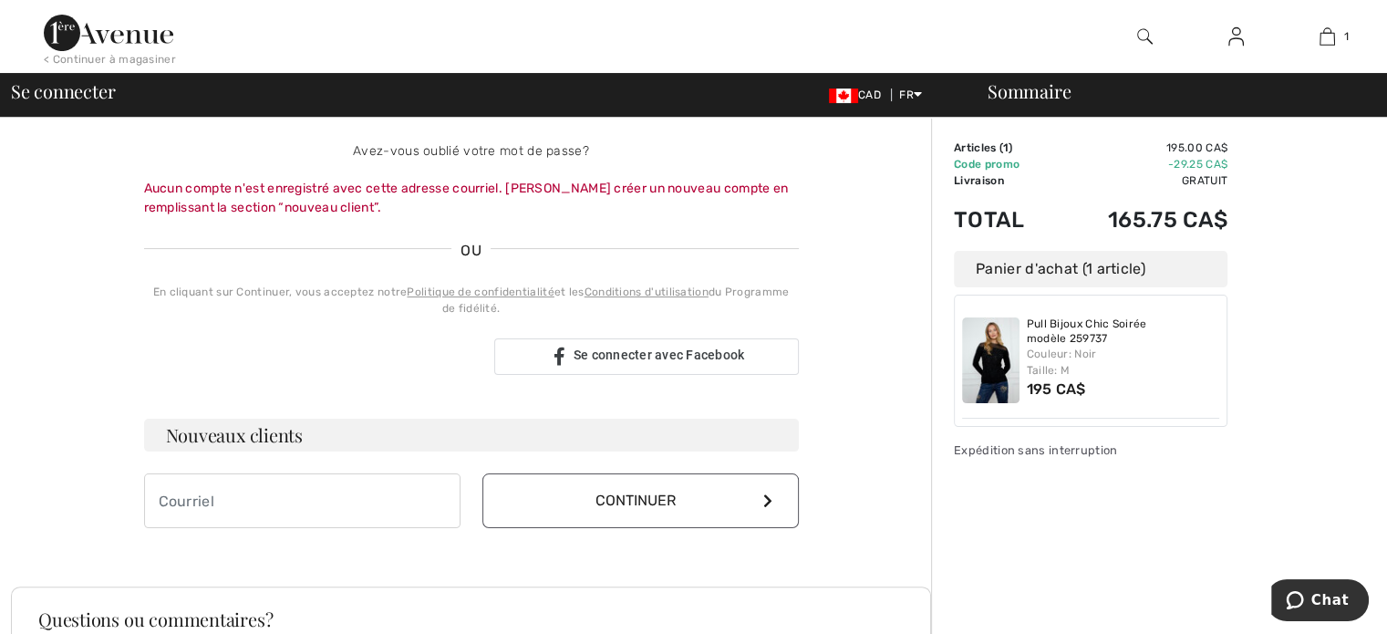
scroll to position [438, 0]
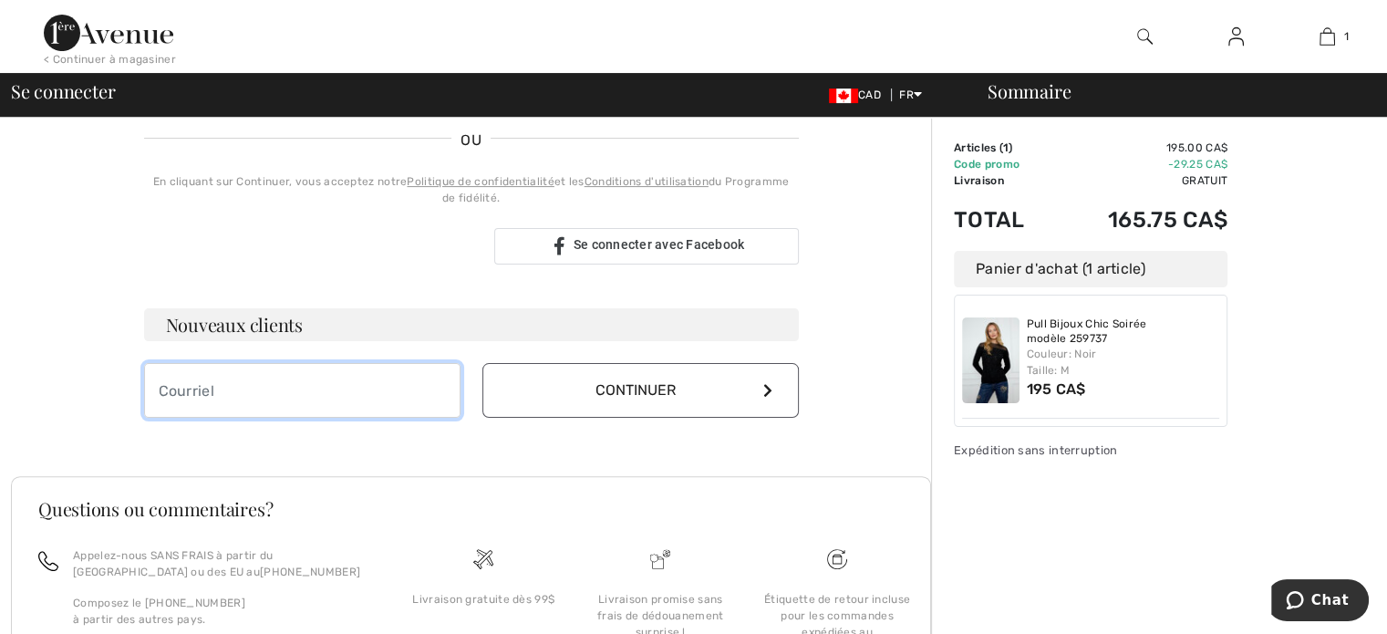
click at [346, 385] on input "email" at bounding box center [302, 390] width 316 height 55
type input "[EMAIL_ADDRESS][DOMAIN_NAME]"
click at [653, 399] on button "Continuer" at bounding box center [640, 390] width 316 height 55
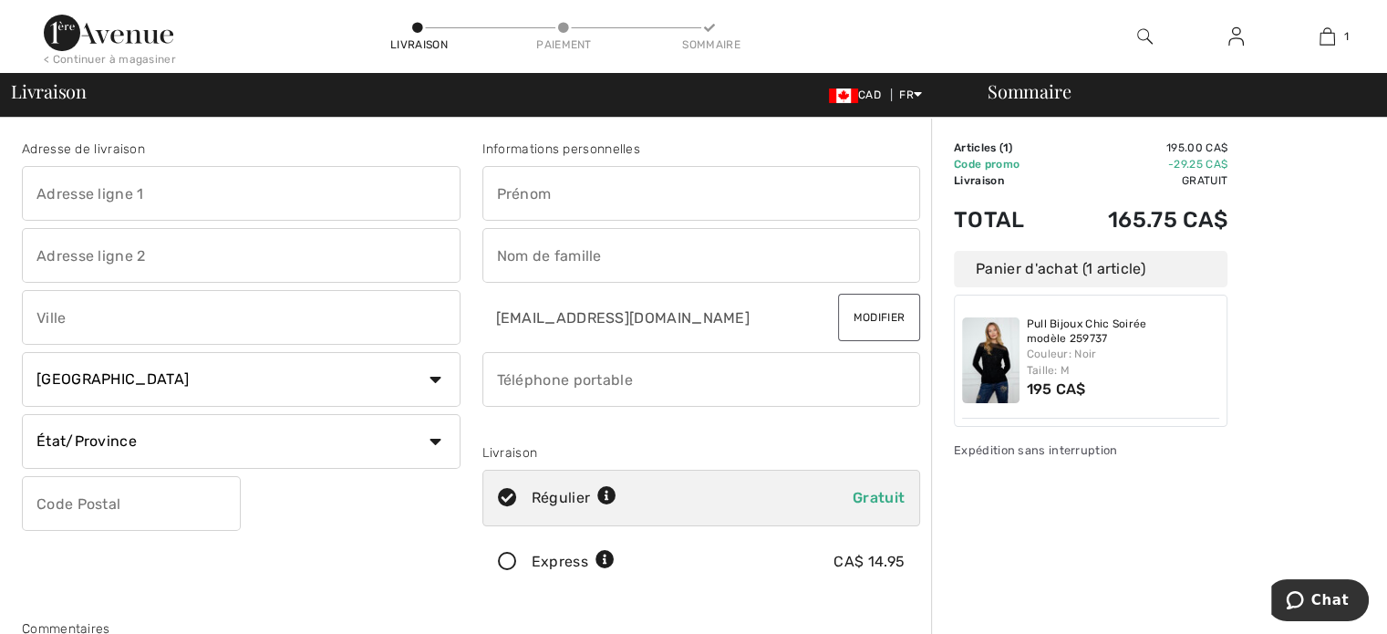
click at [187, 202] on input "text" at bounding box center [241, 193] width 439 height 55
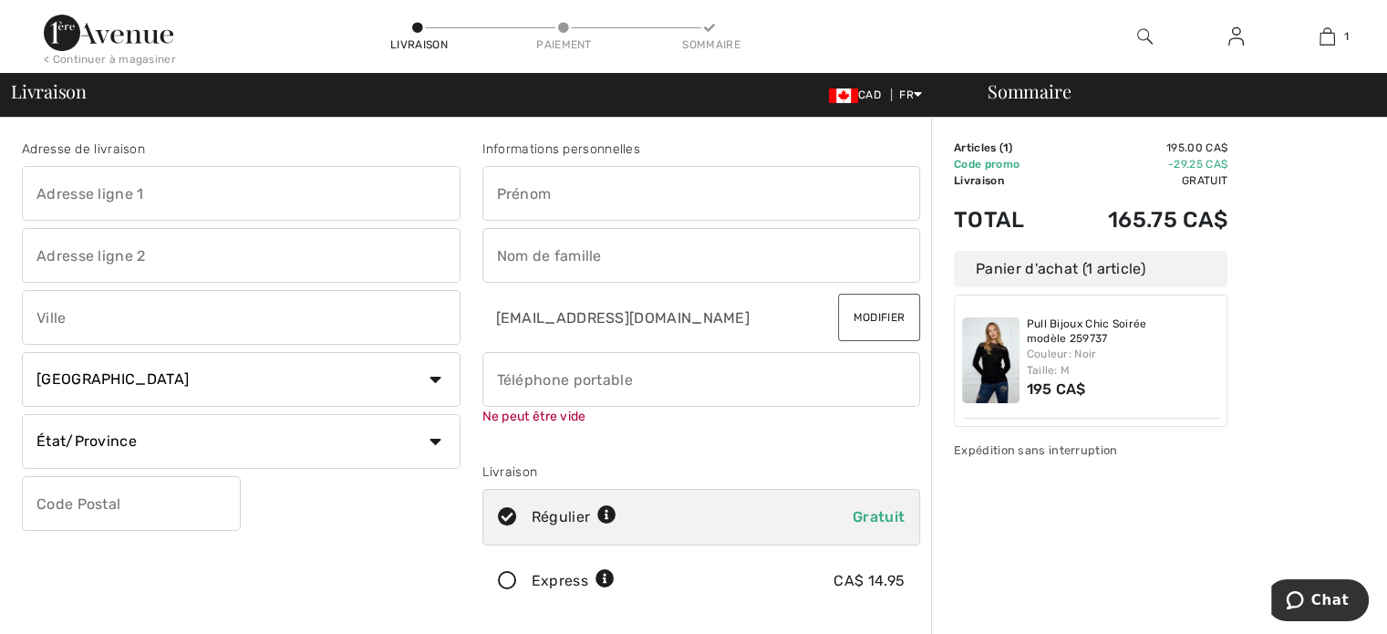
type input "[STREET_ADDRESS]"
type input "Saint-Modeste"
select select "QC"
type input "G0L 3W0"
type input "[PERSON_NAME]"
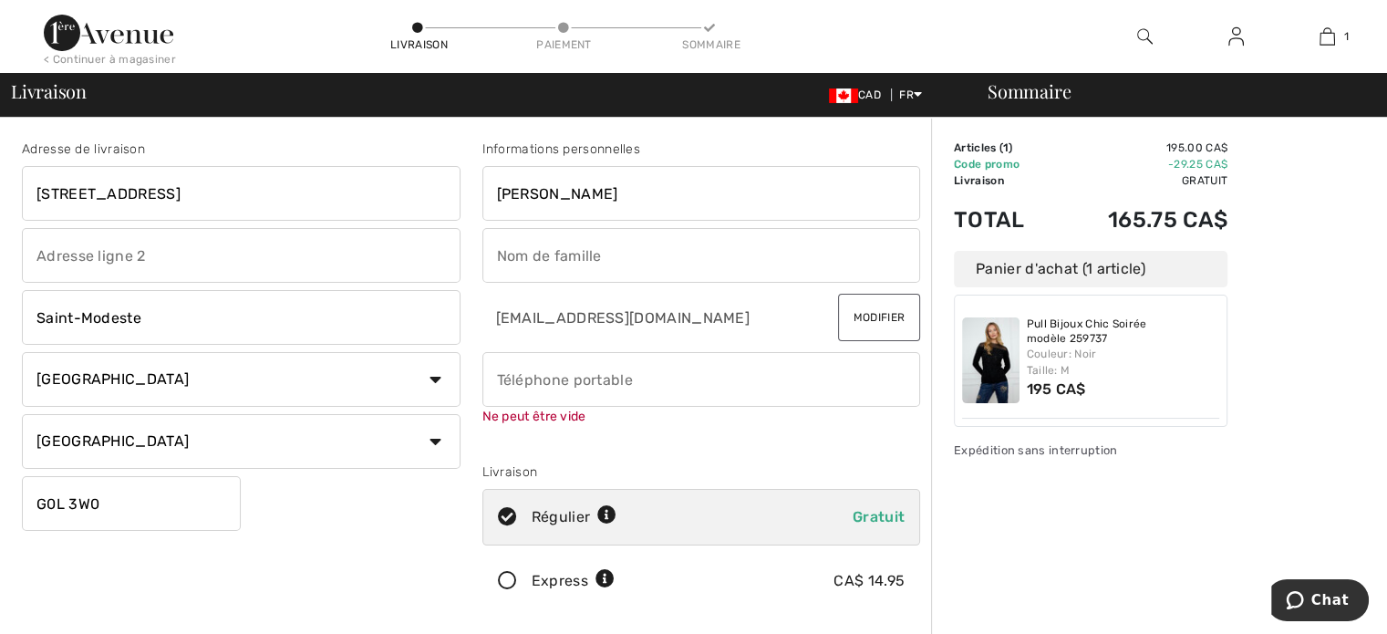
type input "Ouellet"
type input "4188629360"
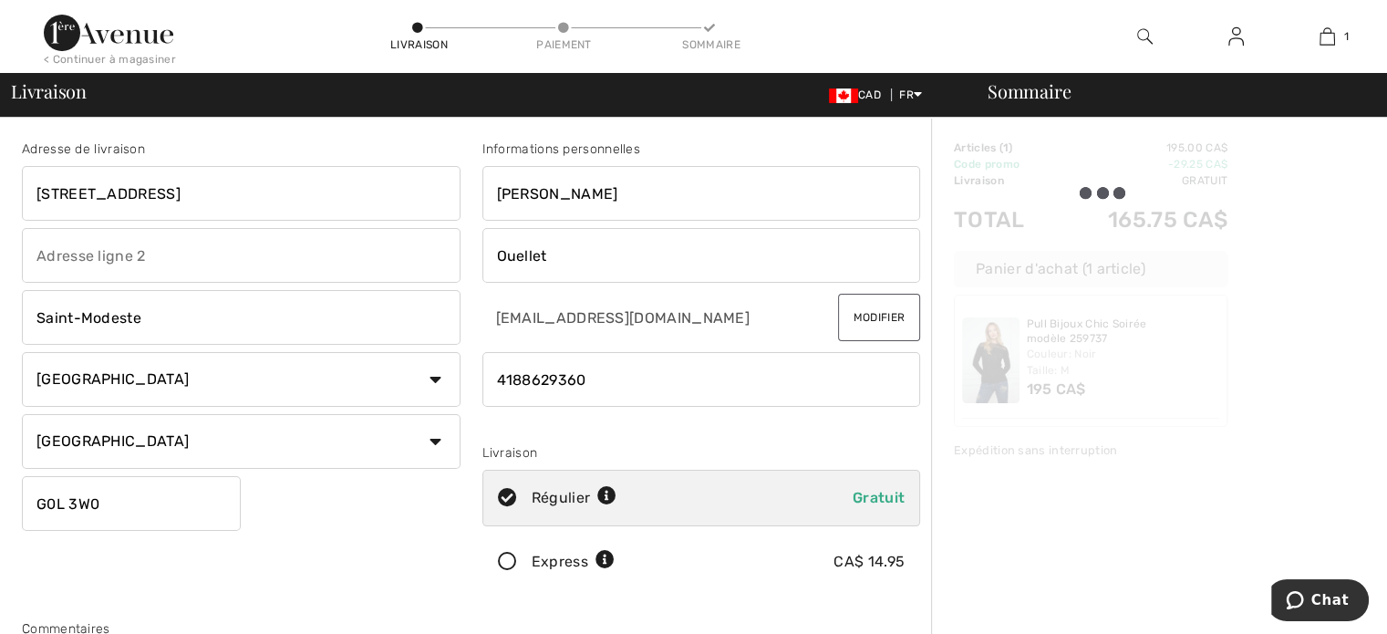
type input "G0L3W0"
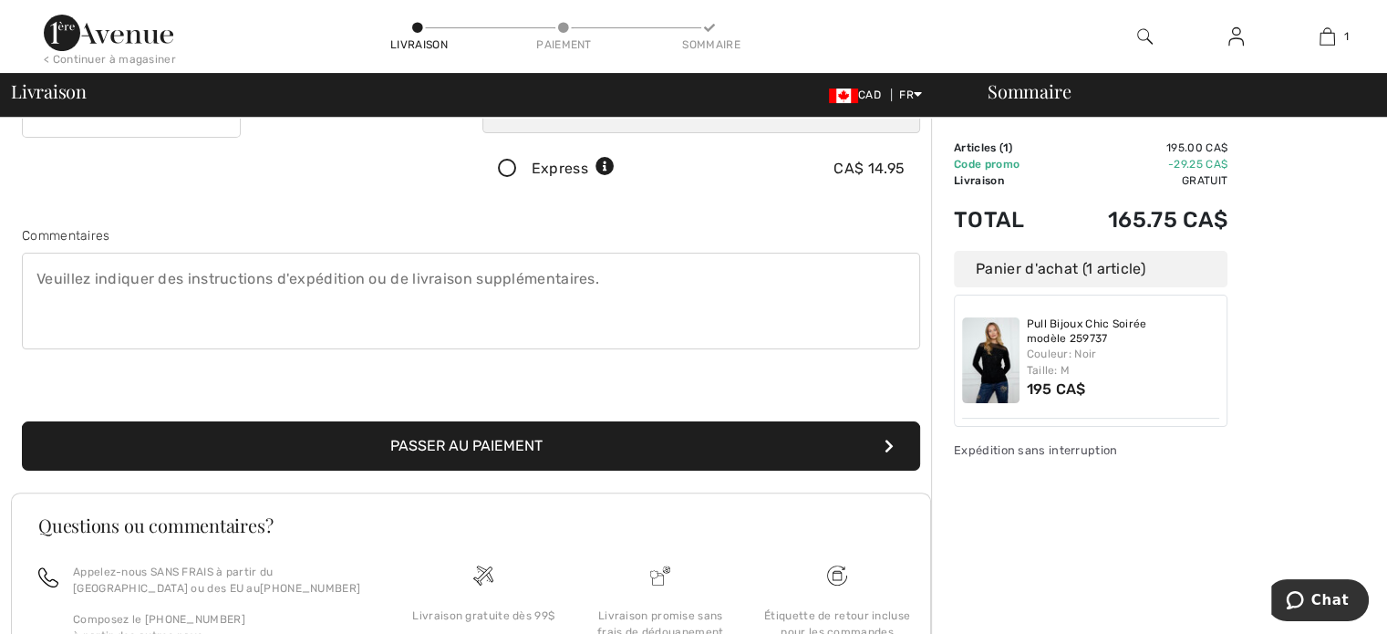
scroll to position [456, 0]
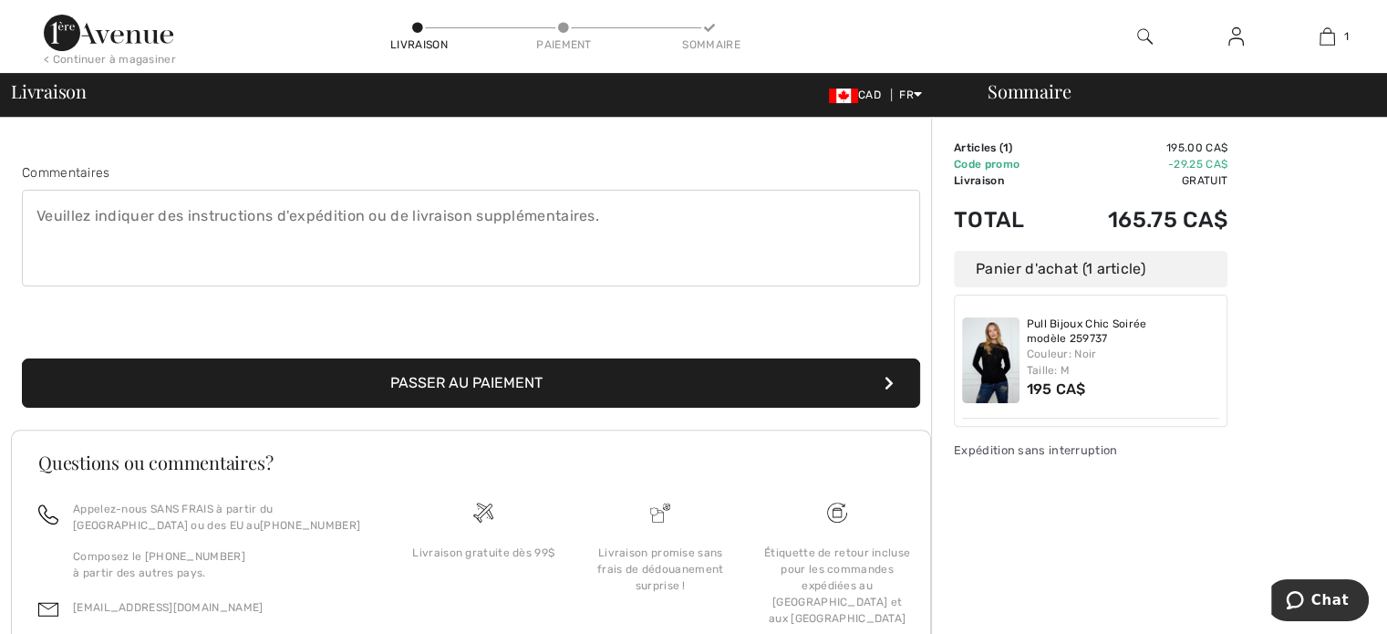
click at [529, 375] on button "Passer au paiement" at bounding box center [471, 382] width 898 height 49
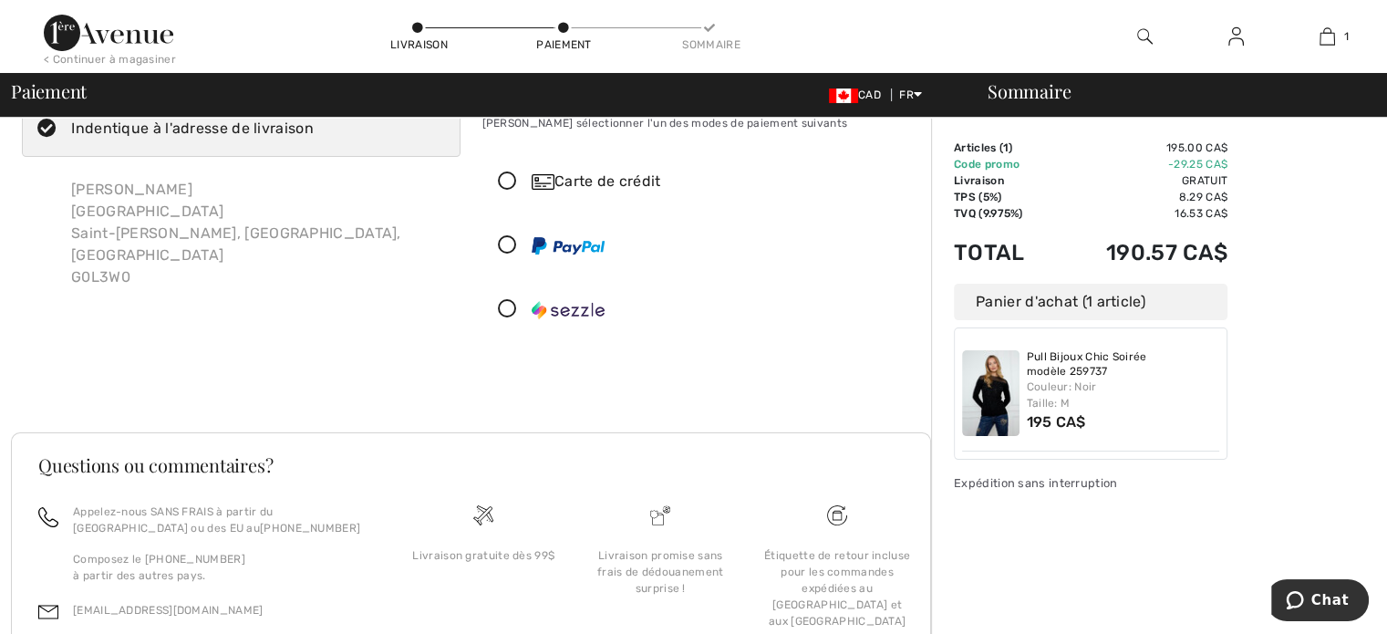
scroll to position [181, 0]
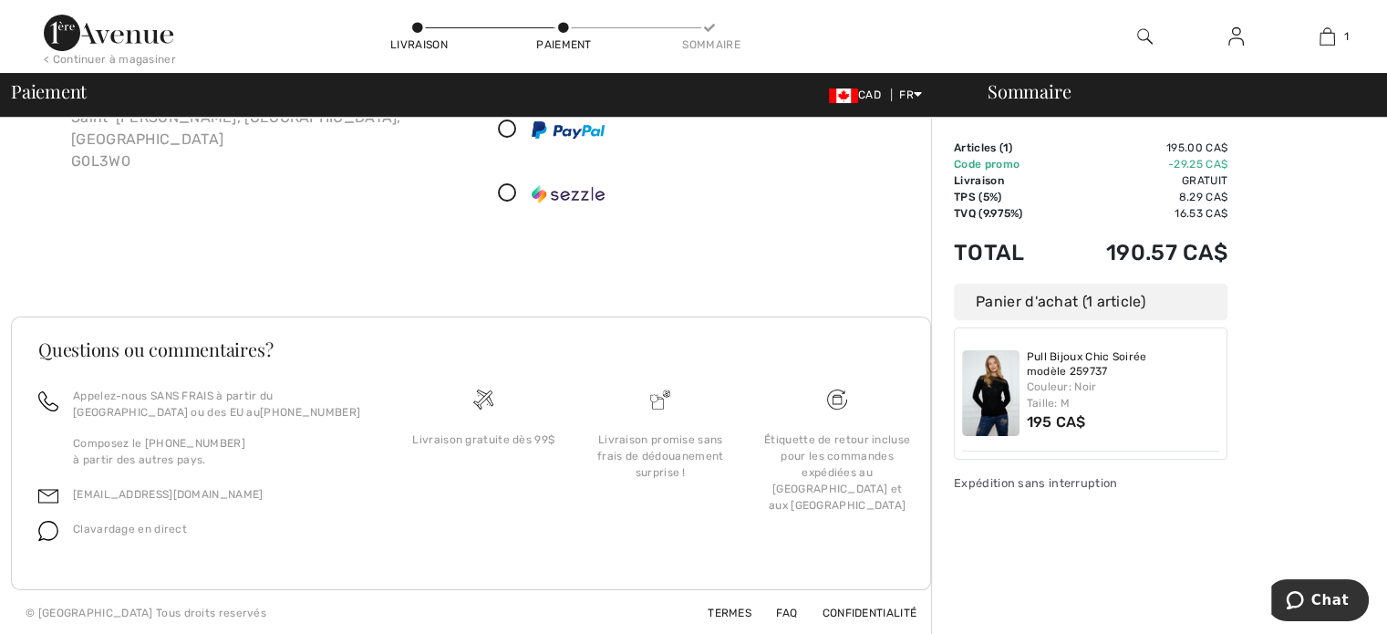
click at [663, 471] on div "Livraison promise sans frais de dédouanement surprise !" at bounding box center [660, 455] width 148 height 49
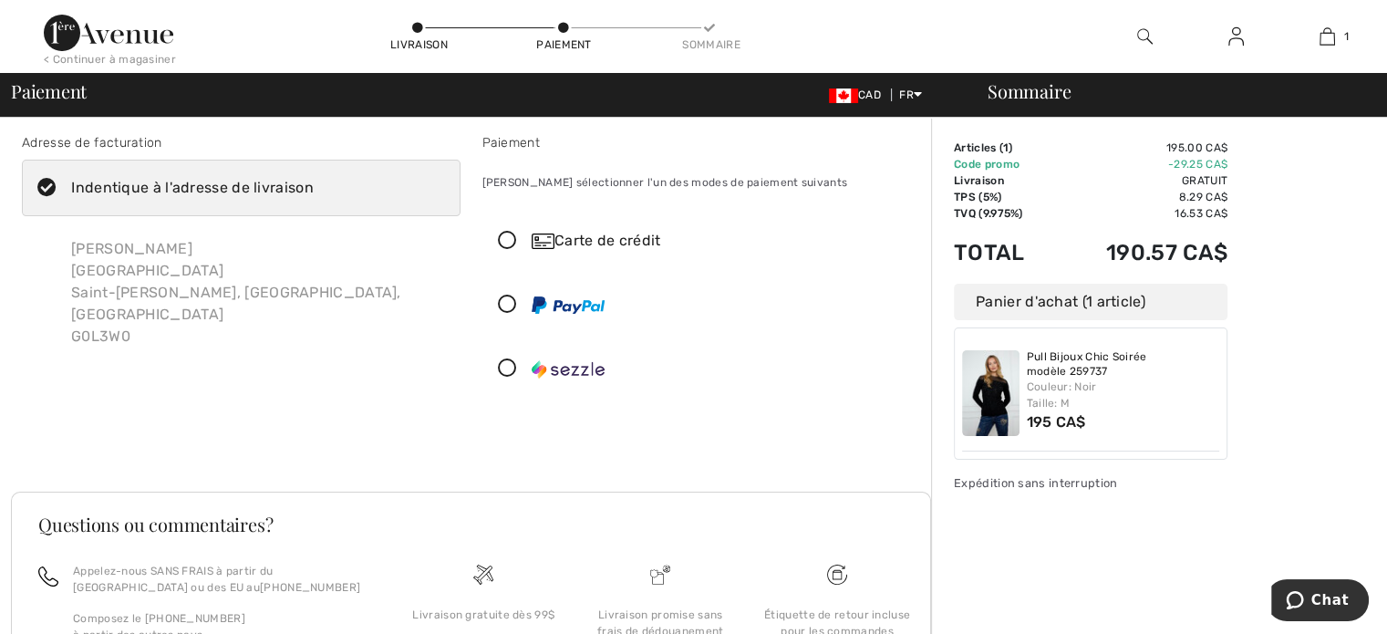
scroll to position [0, 0]
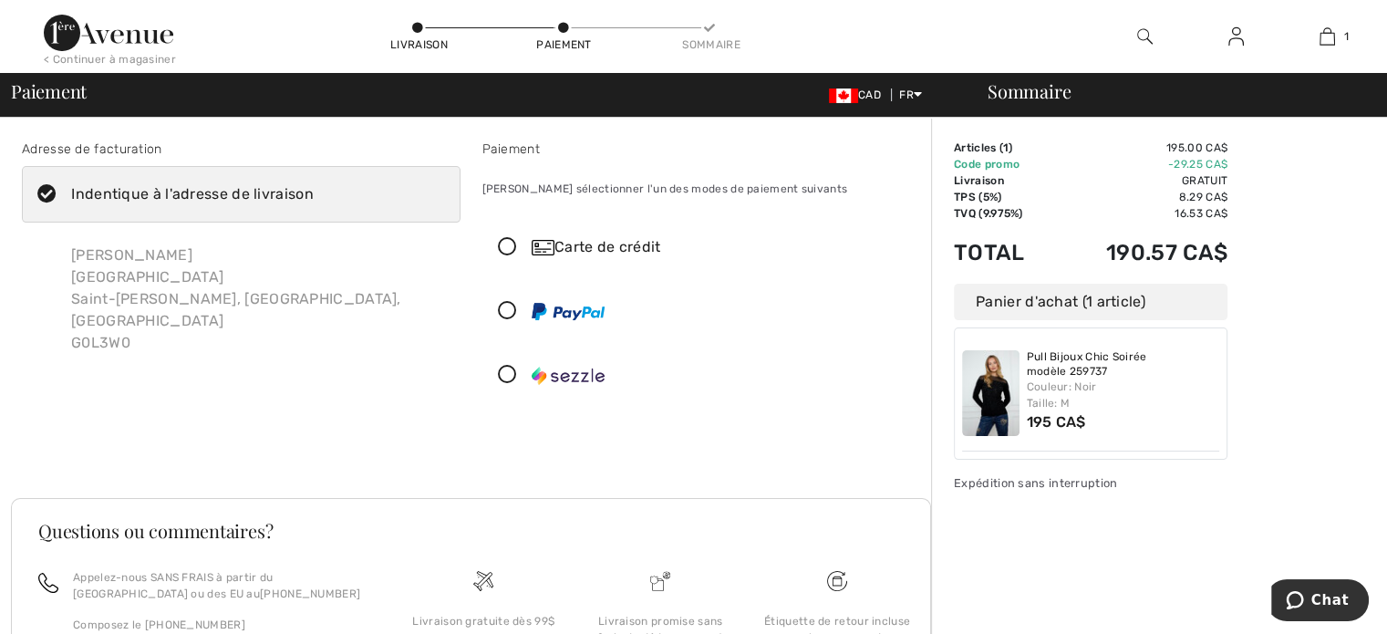
click at [504, 247] on icon at bounding box center [507, 247] width 48 height 19
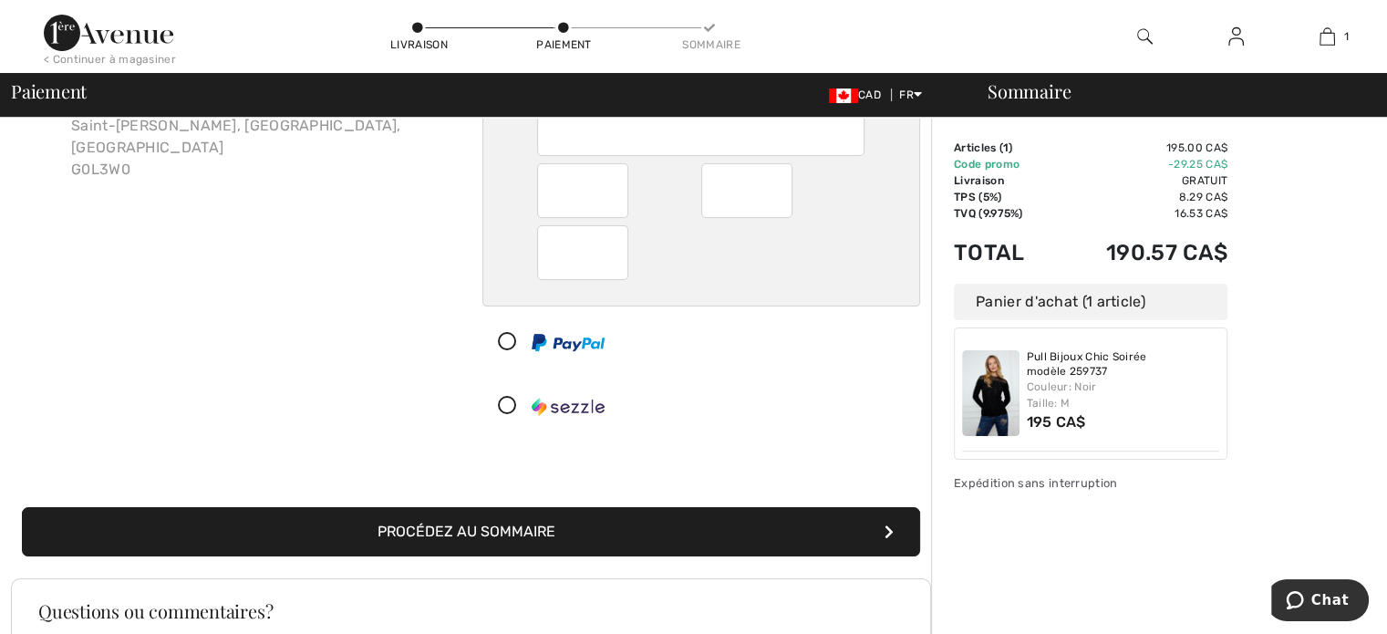
scroll to position [182, 0]
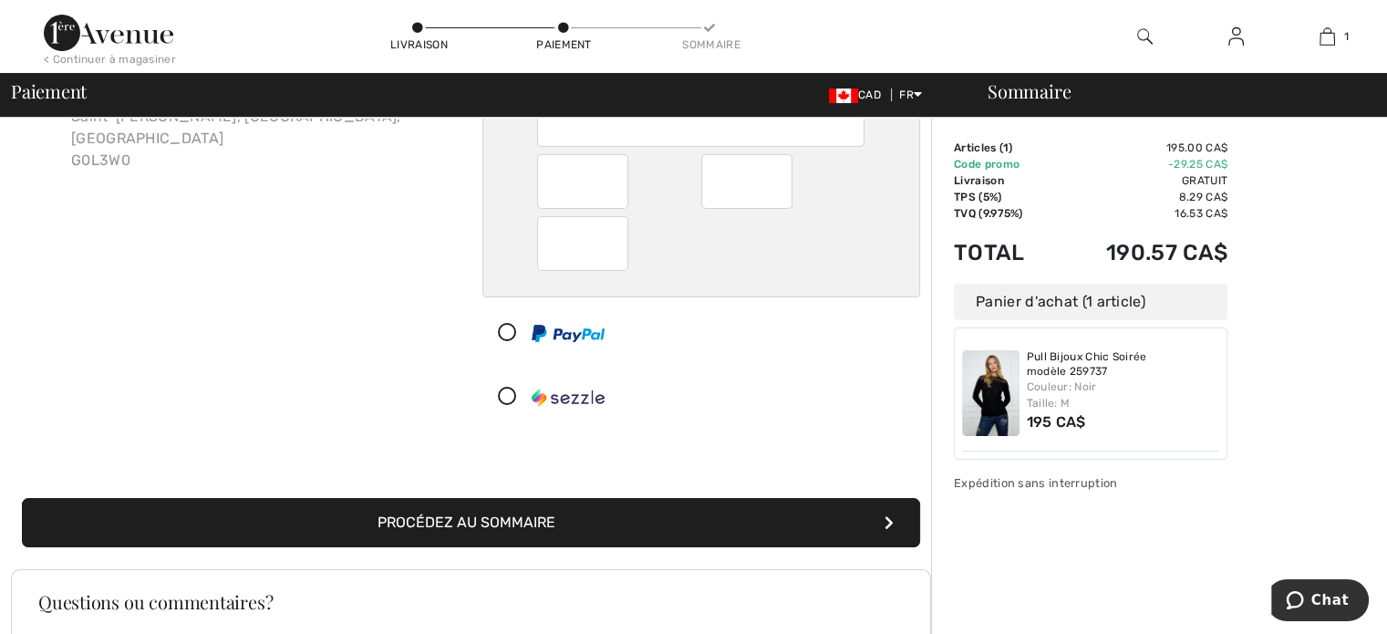
click at [489, 532] on button "Procédez au sommaire" at bounding box center [471, 522] width 898 height 49
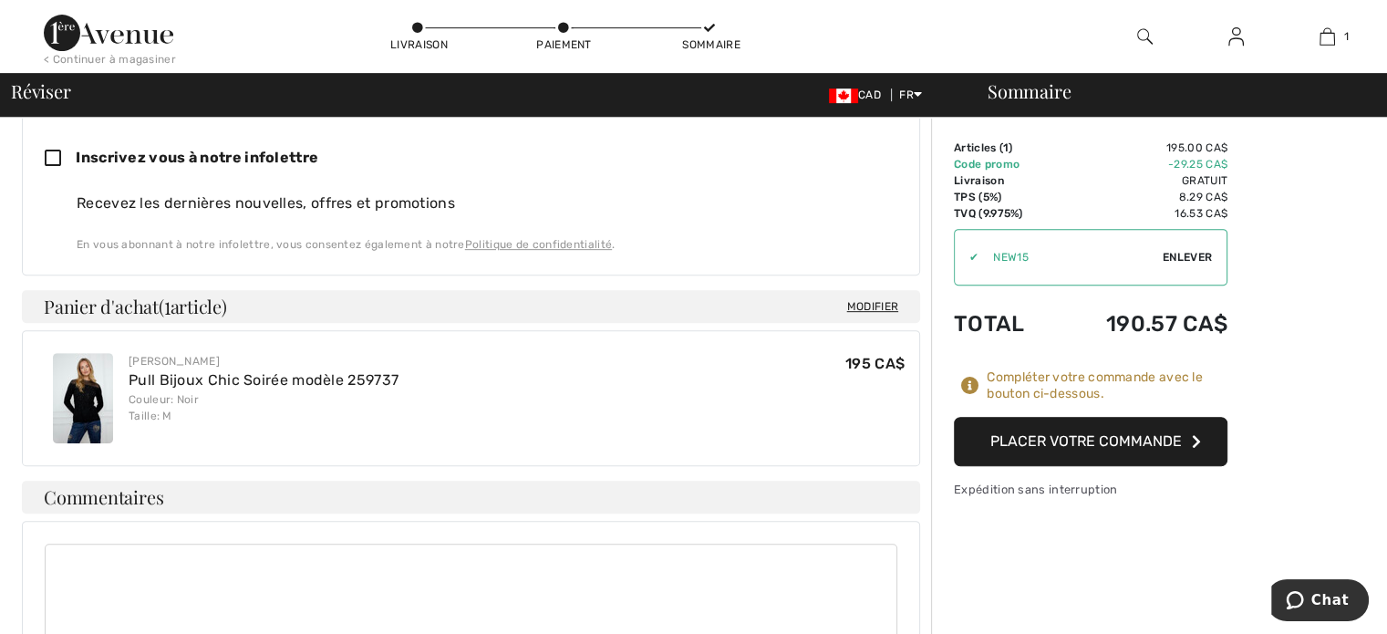
scroll to position [821, 0]
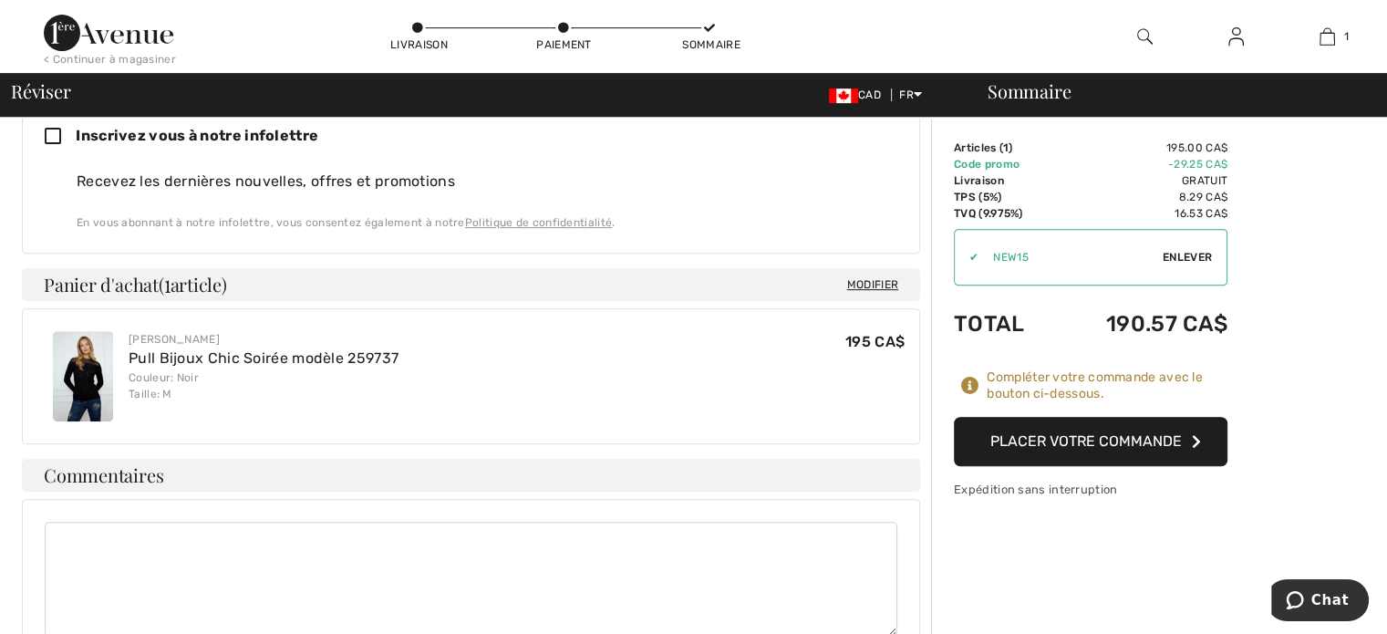
click at [89, 352] on img at bounding box center [83, 376] width 60 height 90
click at [1050, 455] on button "Placer votre commande" at bounding box center [1091, 441] width 274 height 49
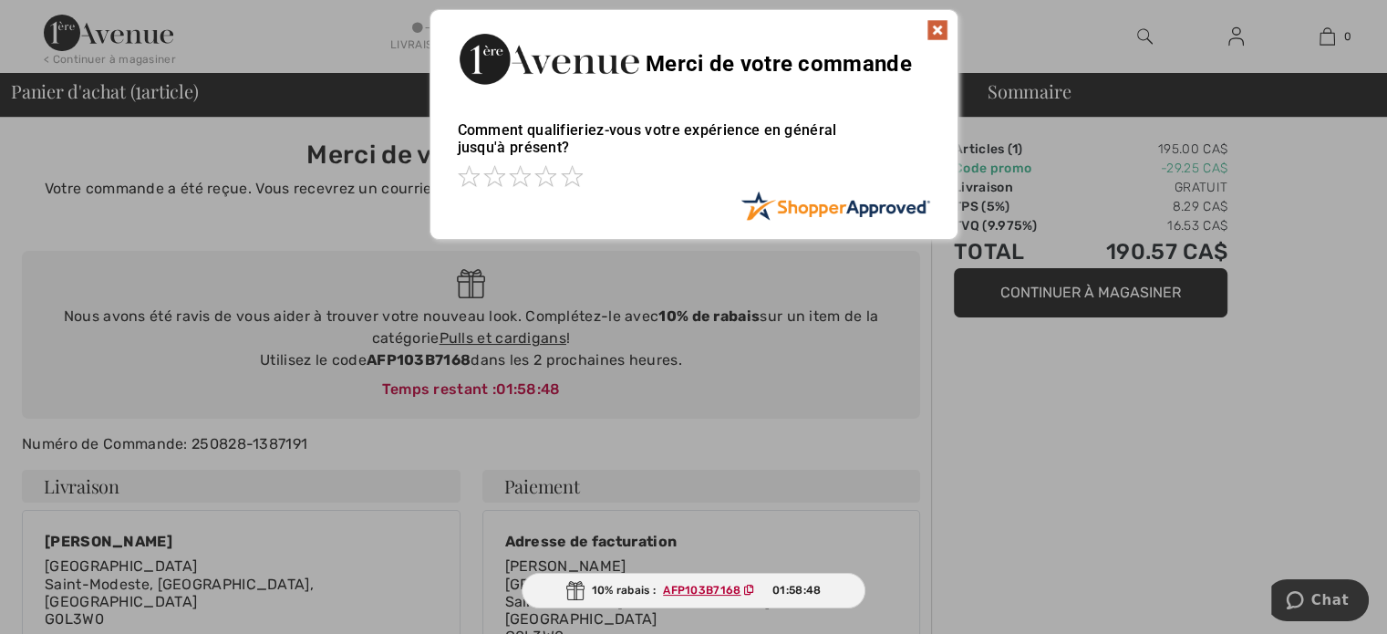
click at [939, 26] on img at bounding box center [937, 30] width 22 height 22
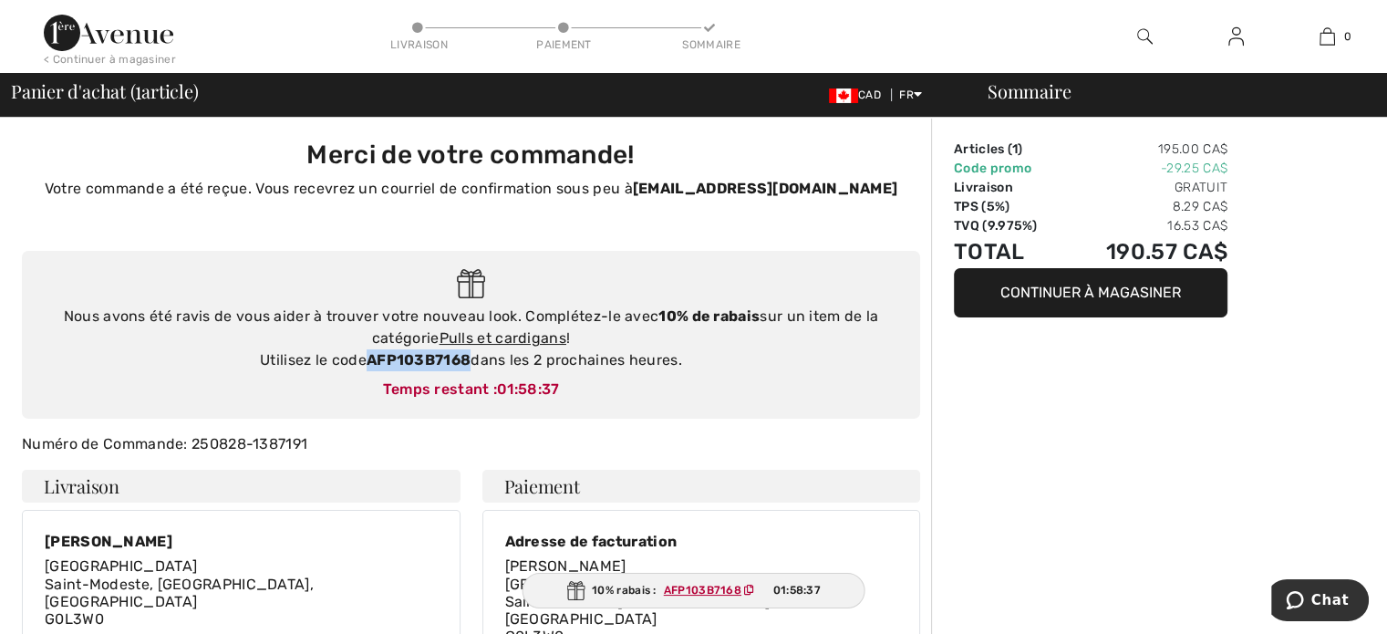
drag, startPoint x: 471, startPoint y: 360, endPoint x: 367, endPoint y: 360, distance: 103.9
click at [367, 360] on div "Nous avons été ravis de vous aider à trouver votre nouveau look. Complétez-le a…" at bounding box center [471, 338] width 862 height 66
copy strong "AFP103B7168"
click at [496, 338] on link "Pulls et cardigans" at bounding box center [502, 337] width 127 height 17
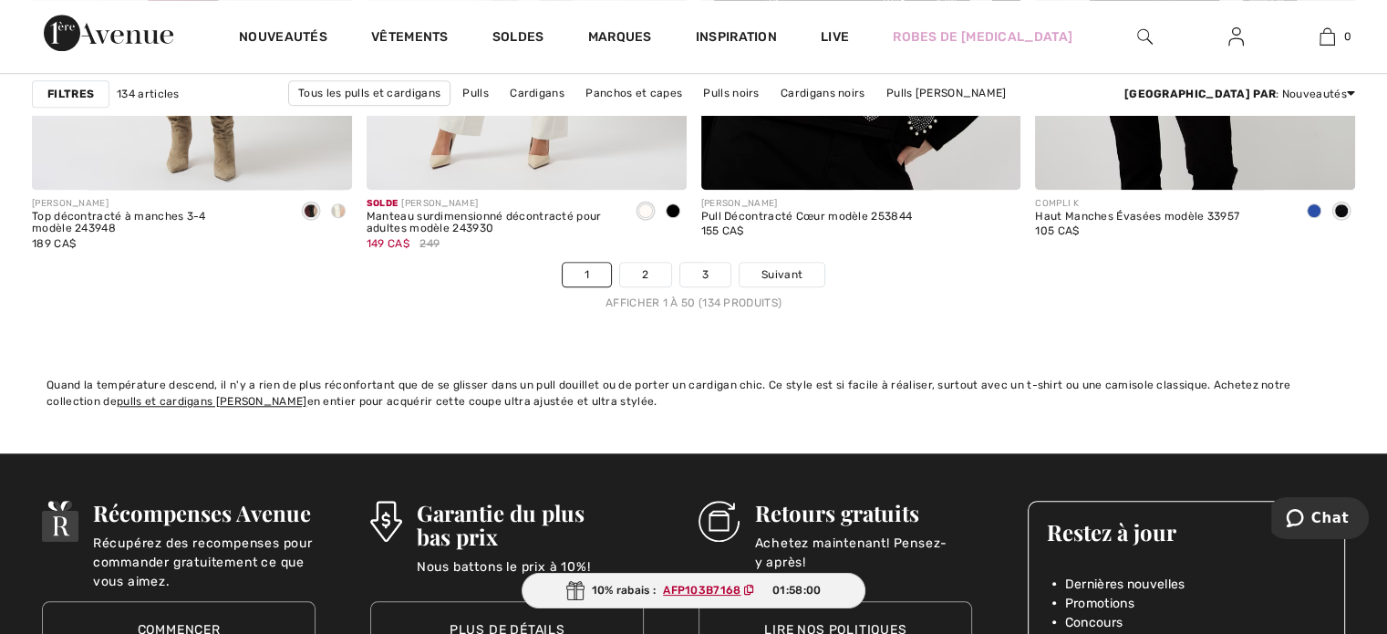
scroll to position [8659, 0]
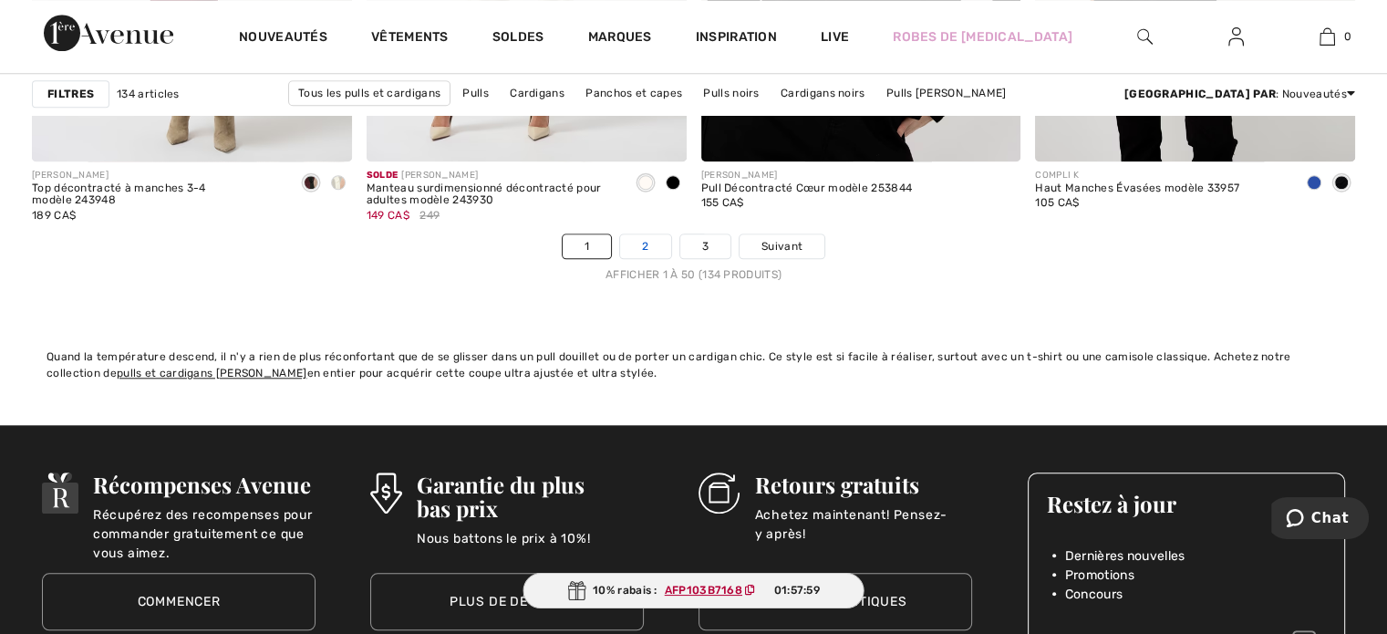
click at [639, 244] on link "2" at bounding box center [645, 246] width 50 height 24
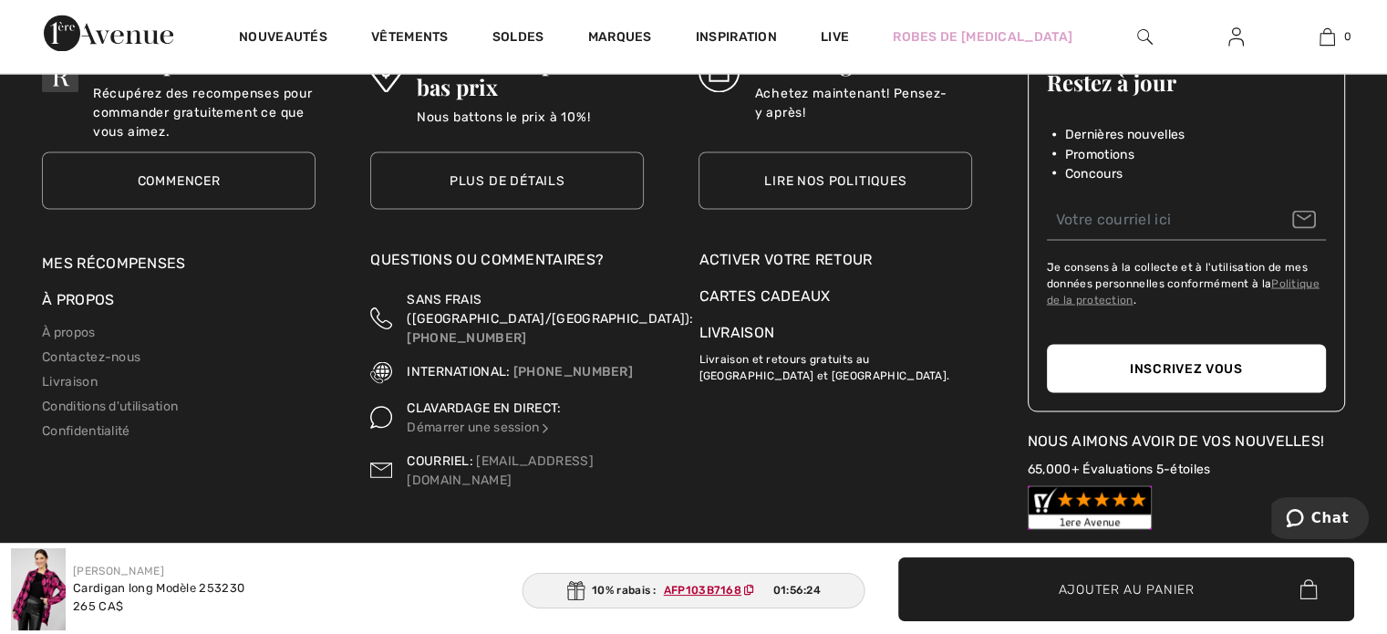
scroll to position [3385, 0]
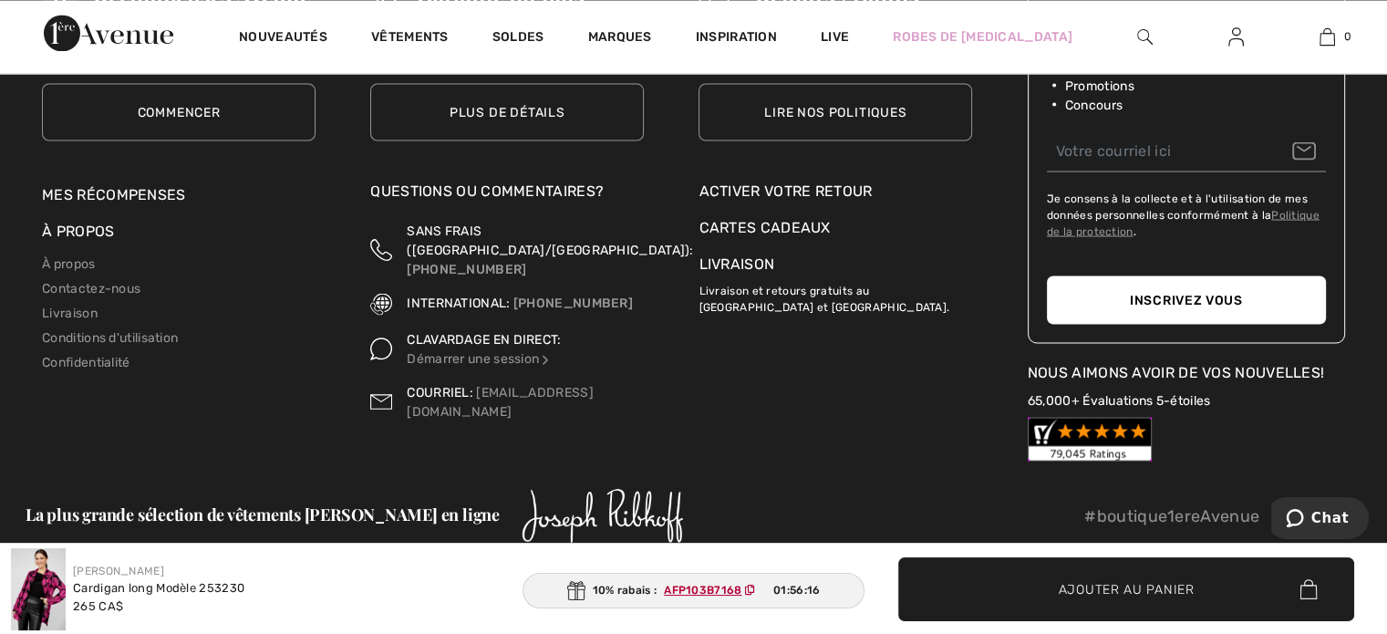
click at [786, 292] on p "Livraison et retours gratuits au [GEOGRAPHIC_DATA] et [GEOGRAPHIC_DATA]." at bounding box center [835, 294] width 274 height 40
click at [780, 277] on p "Livraison et retours gratuits au [GEOGRAPHIC_DATA] et [GEOGRAPHIC_DATA]." at bounding box center [835, 294] width 274 height 40
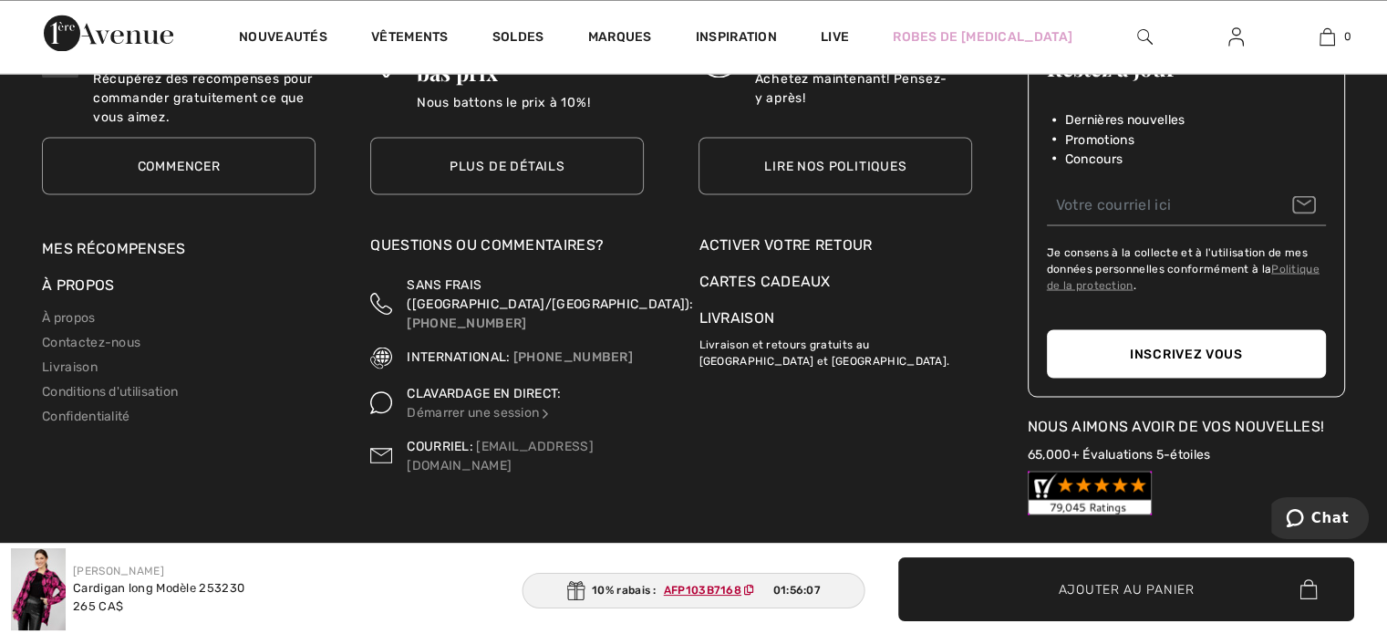
scroll to position [3413, 0]
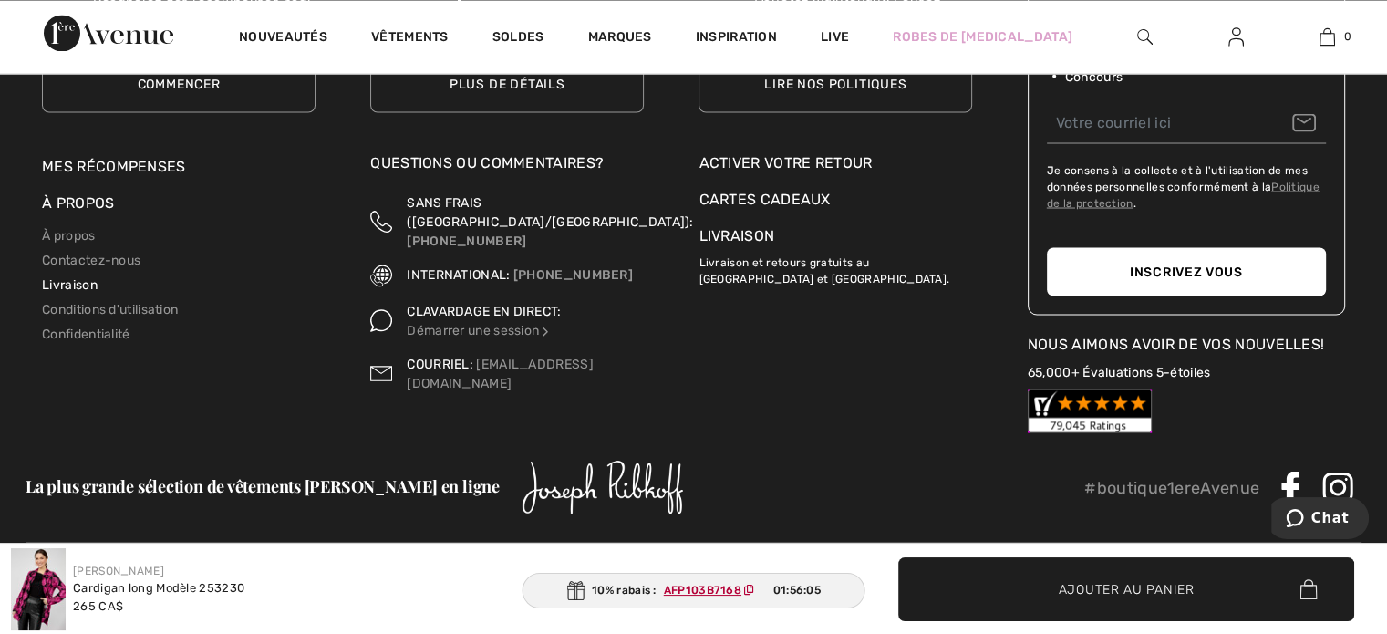
click at [56, 280] on link "Livraison" at bounding box center [70, 283] width 56 height 15
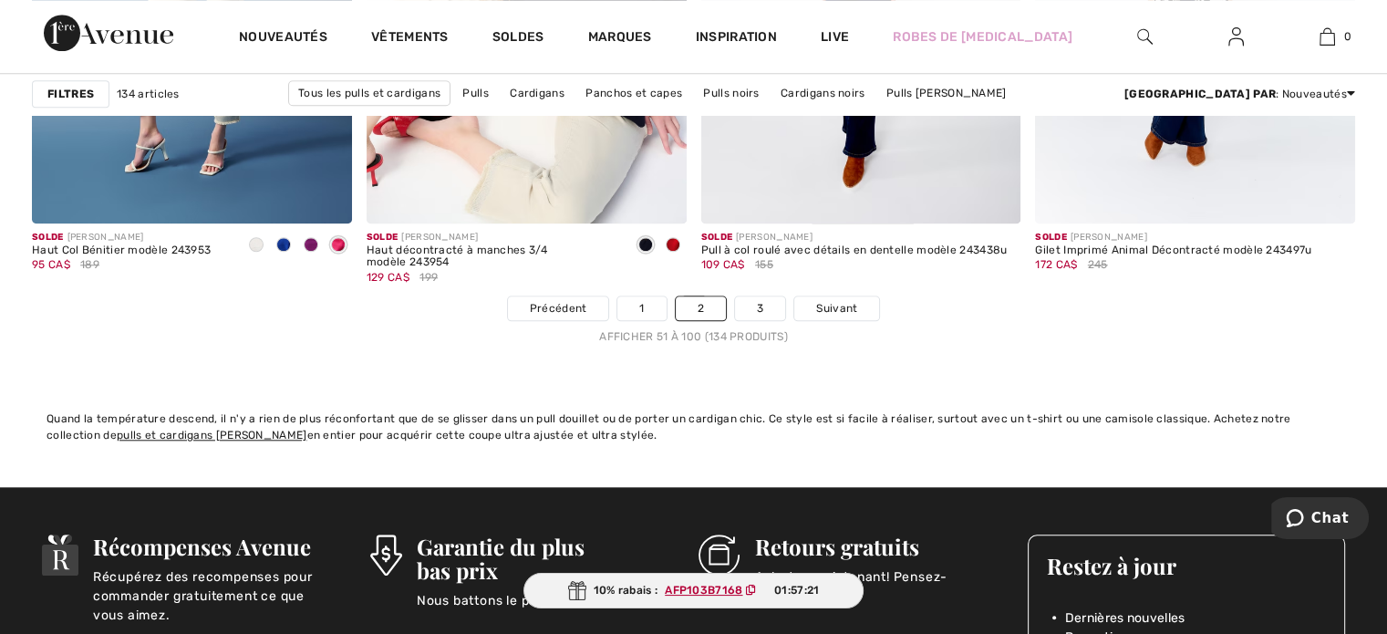
scroll to position [8620, 0]
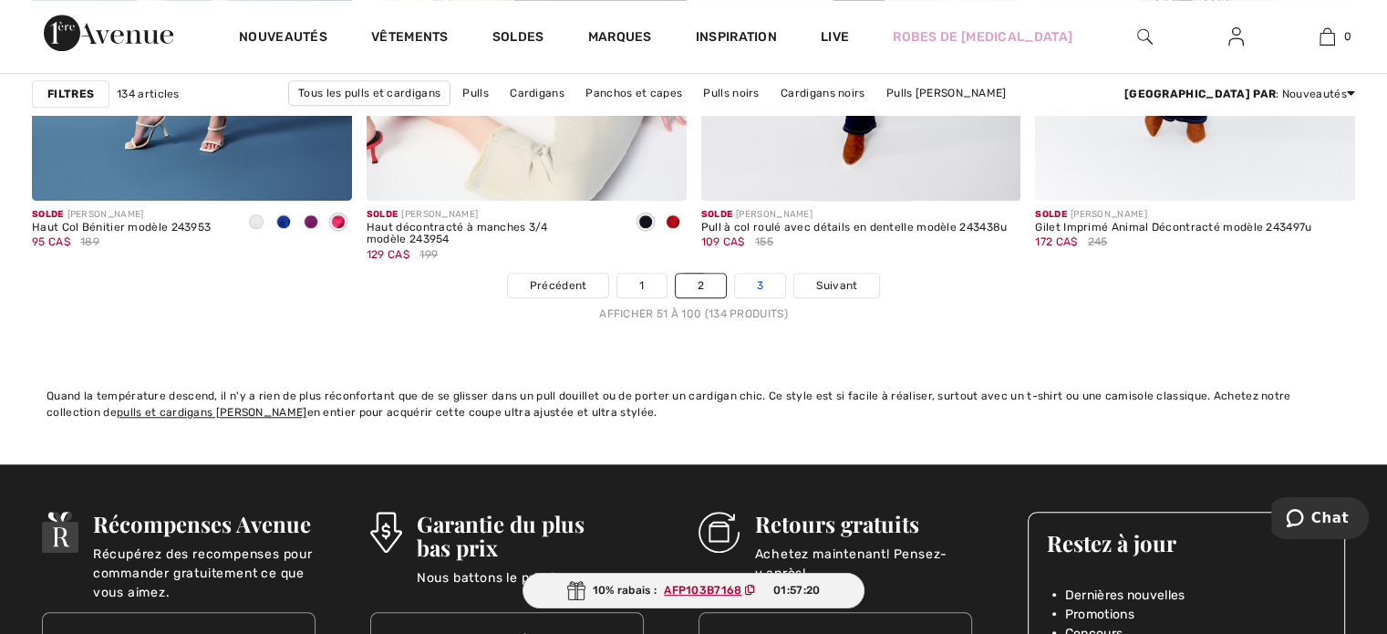
click at [749, 274] on link "3" at bounding box center [760, 286] width 50 height 24
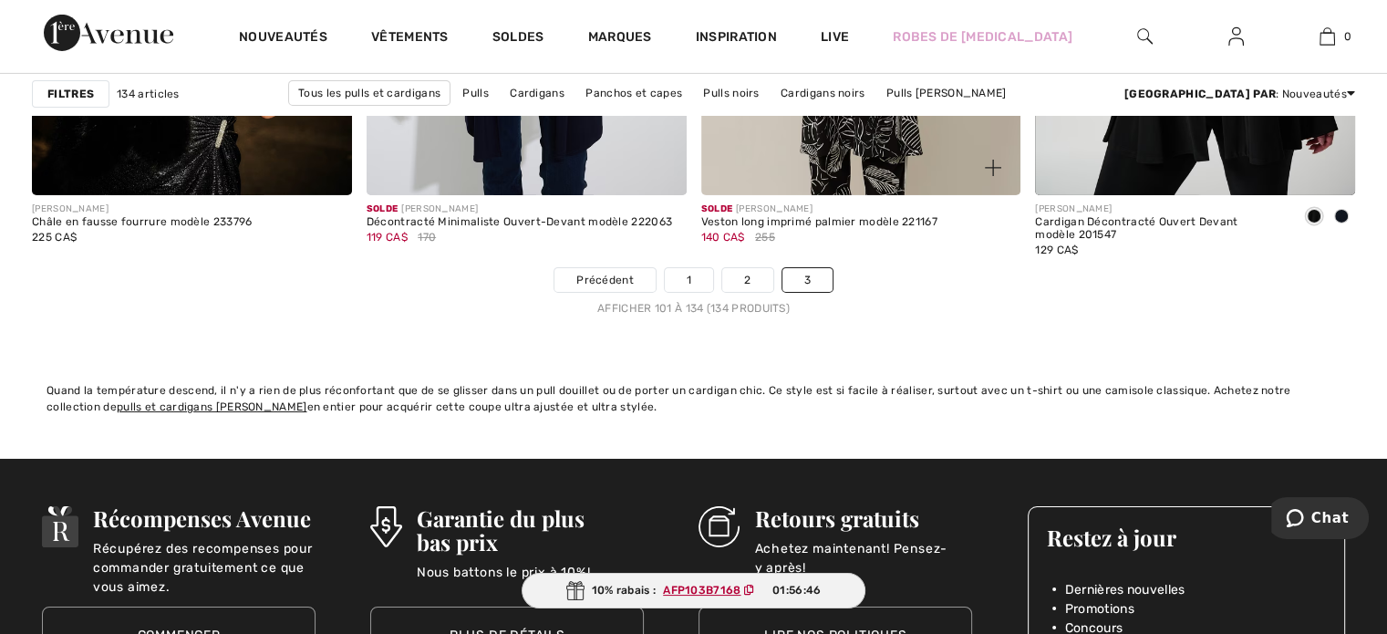
scroll to position [6199, 0]
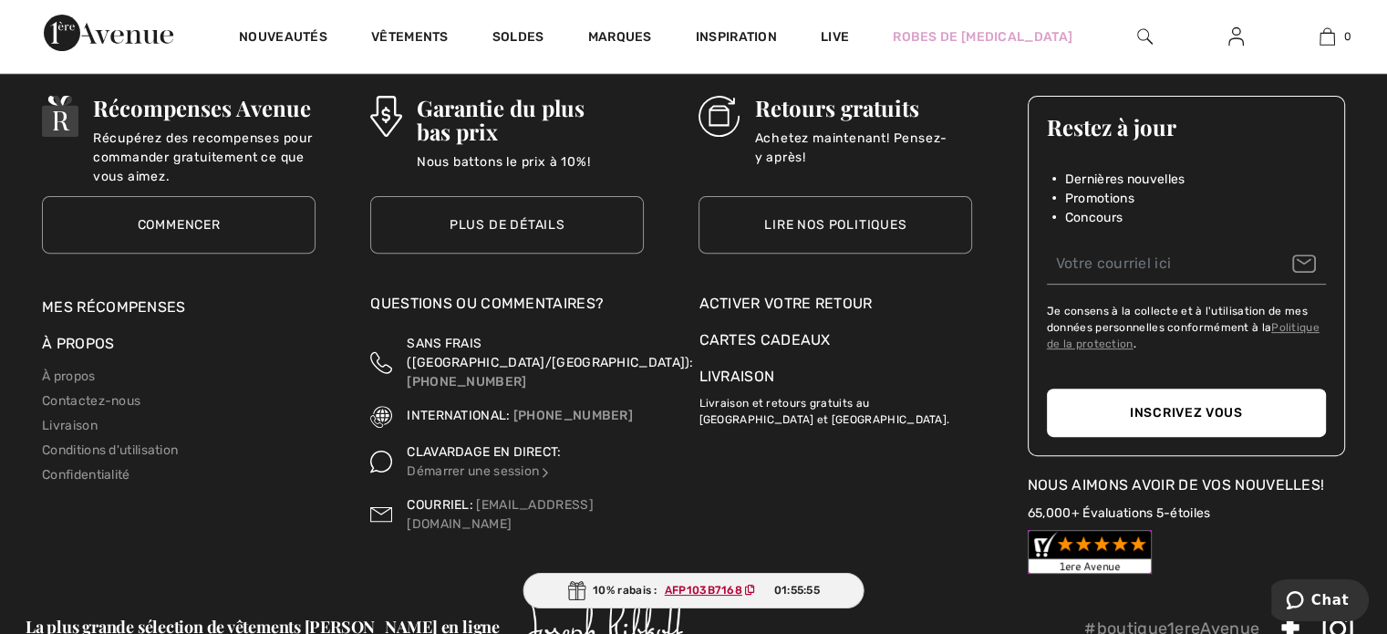
scroll to position [638, 0]
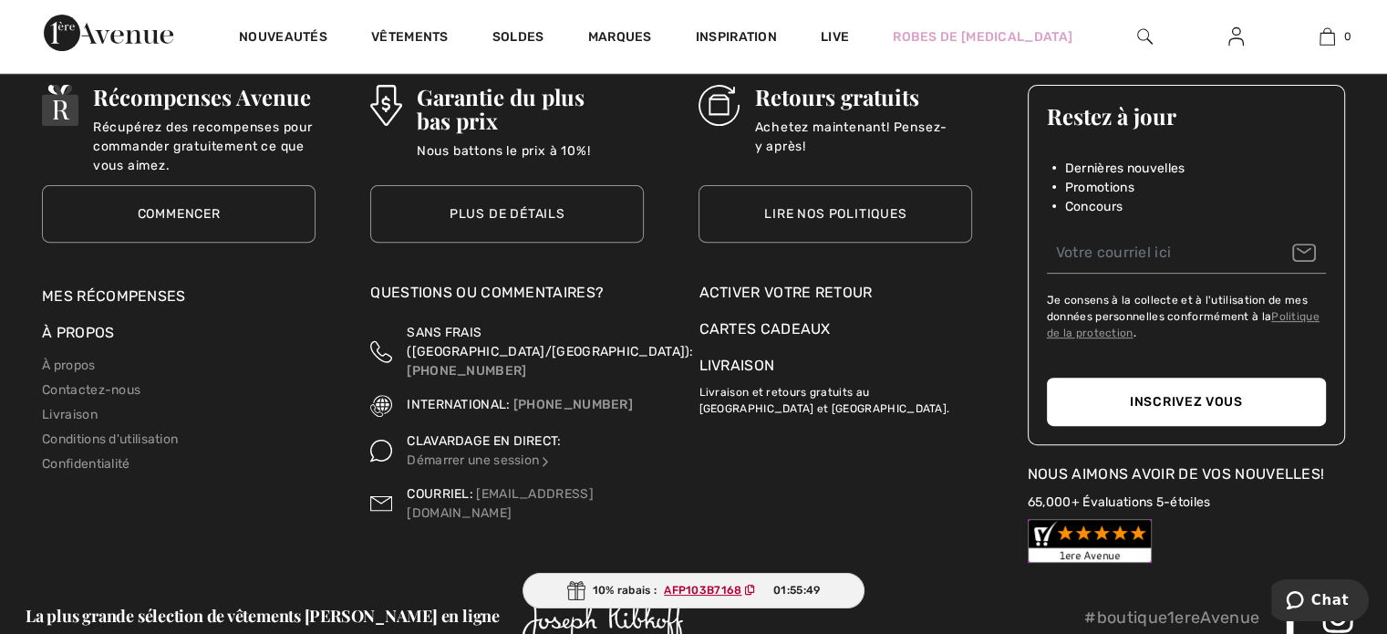
click at [799, 472] on div "Garantie du plus bas prix Nous battons le prix à 10%! Plus de détails Retours g…" at bounding box center [834, 315] width 295 height 496
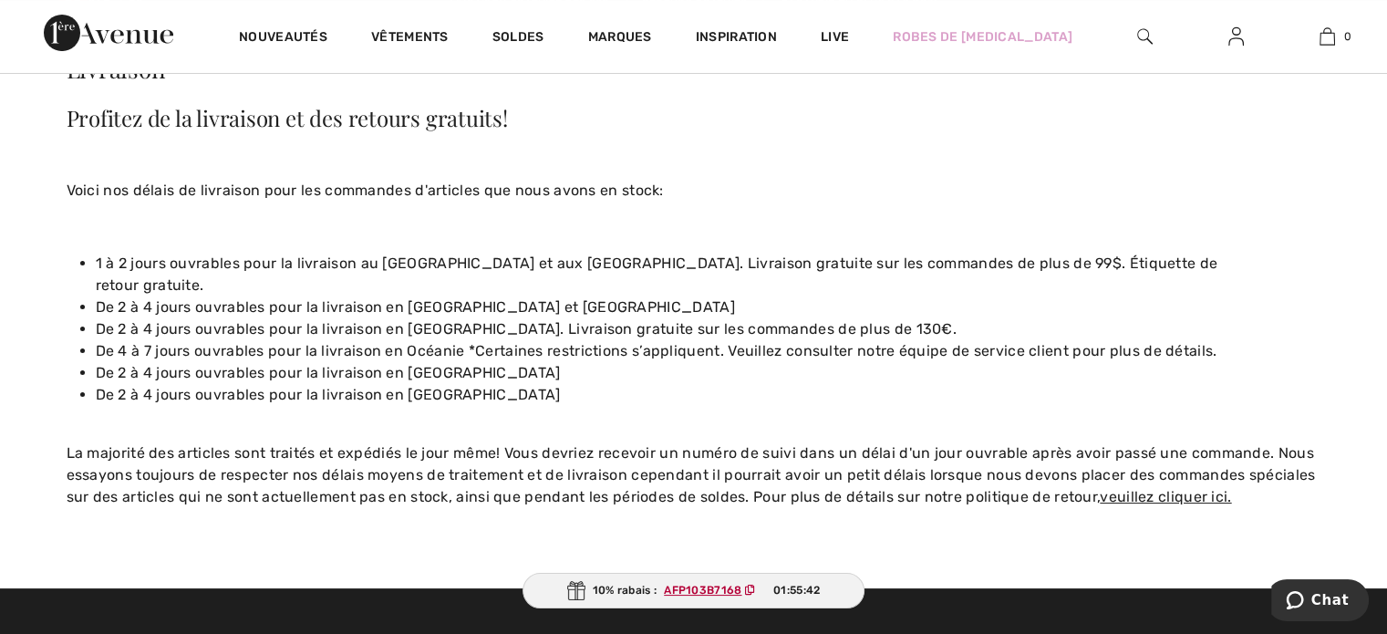
scroll to position [85, 0]
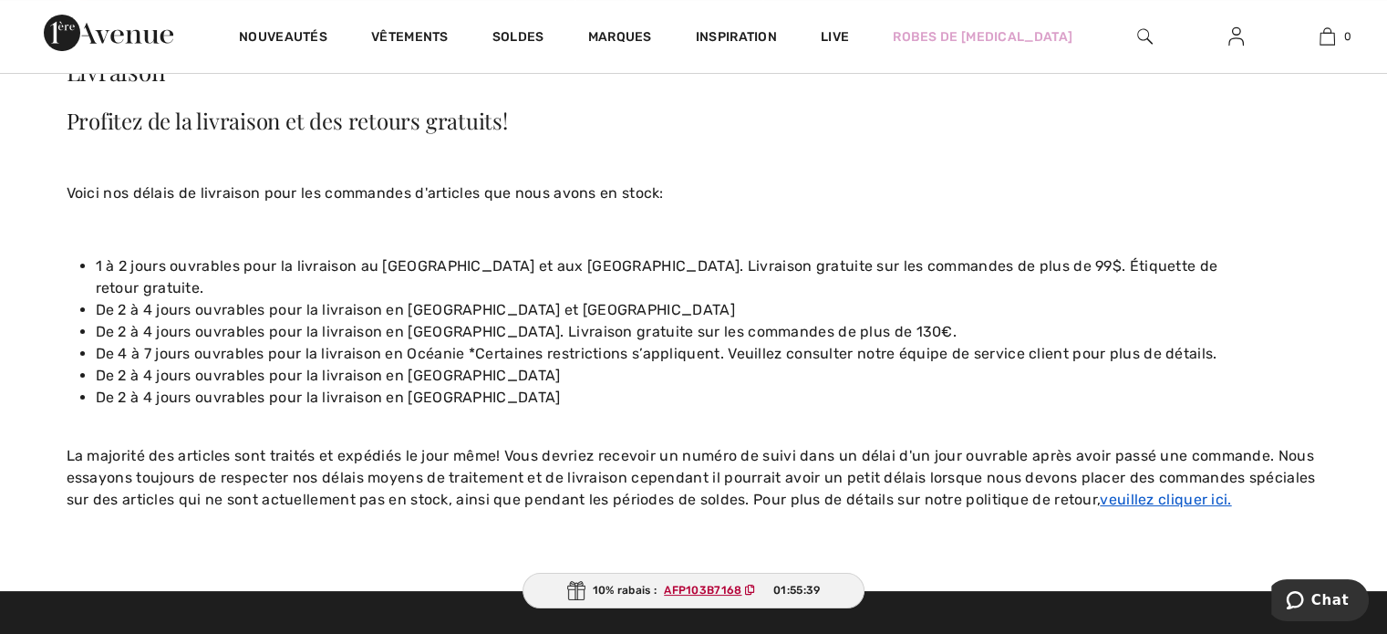
click at [1129, 490] on u "veuillez cliquer ici." at bounding box center [1164, 498] width 131 height 17
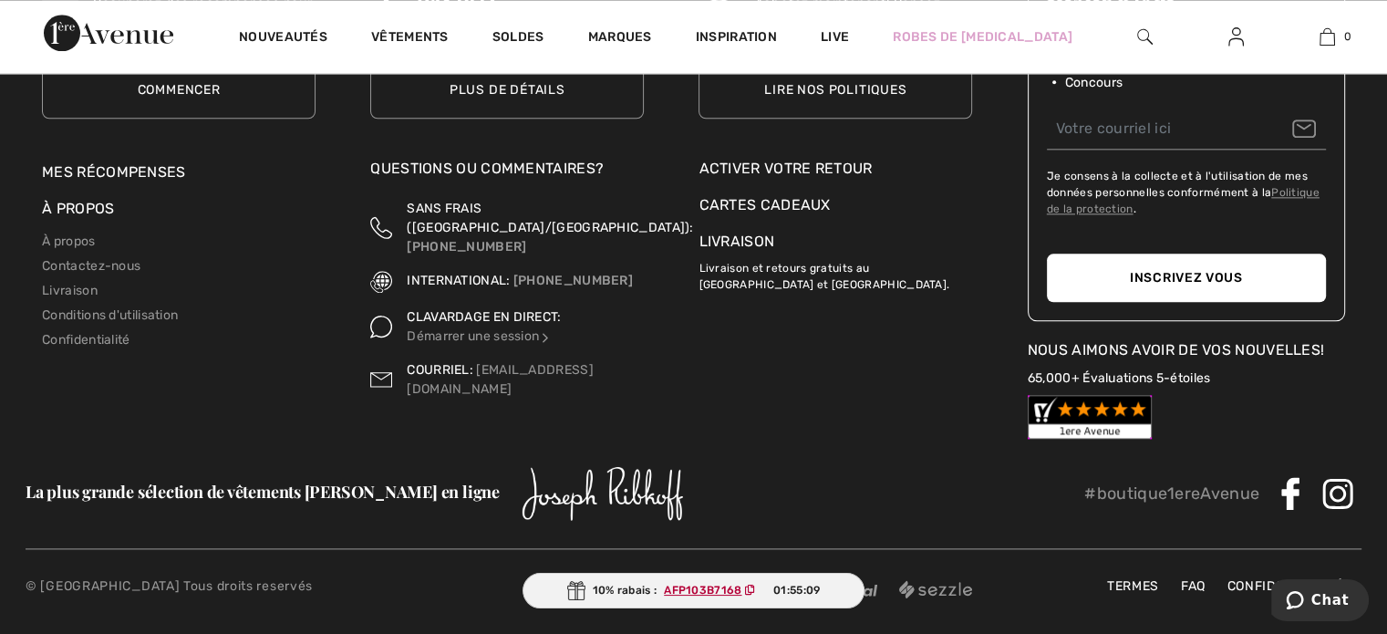
scroll to position [2221, 0]
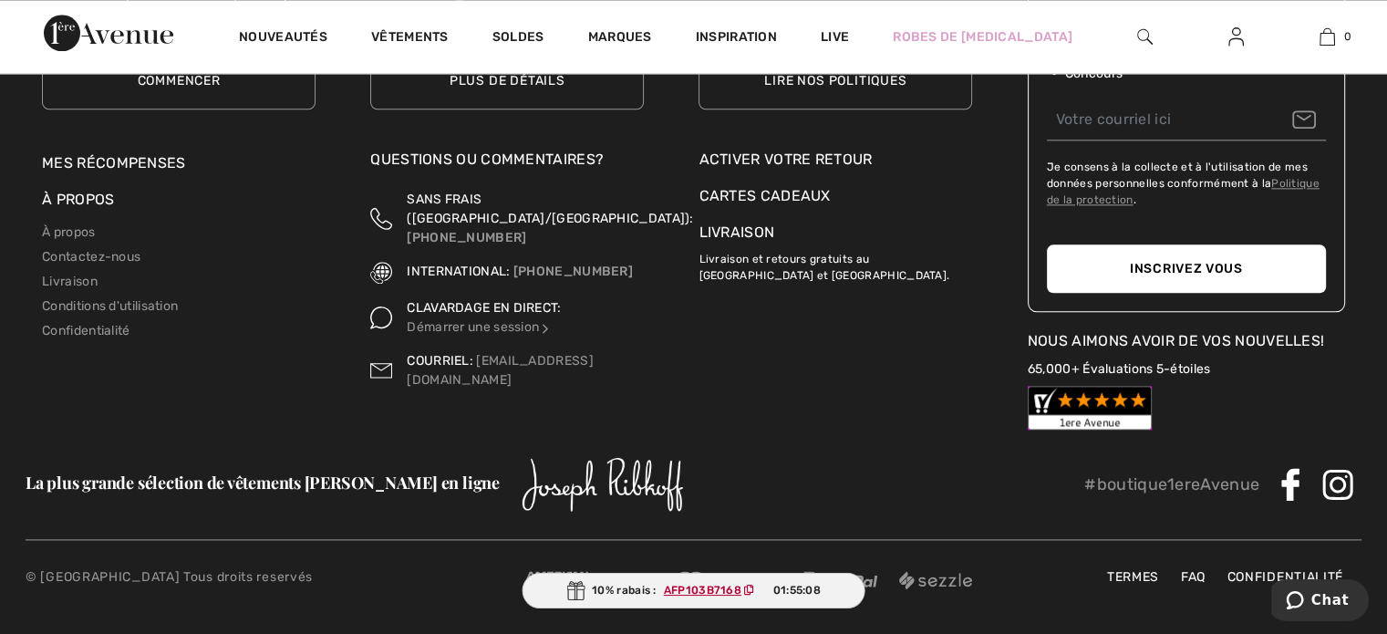
drag, startPoint x: 1390, startPoint y: 153, endPoint x: 3, endPoint y: 20, distance: 1393.9
click at [824, 162] on div "Activer votre retour" at bounding box center [835, 160] width 274 height 22
